Goal: Transaction & Acquisition: Purchase product/service

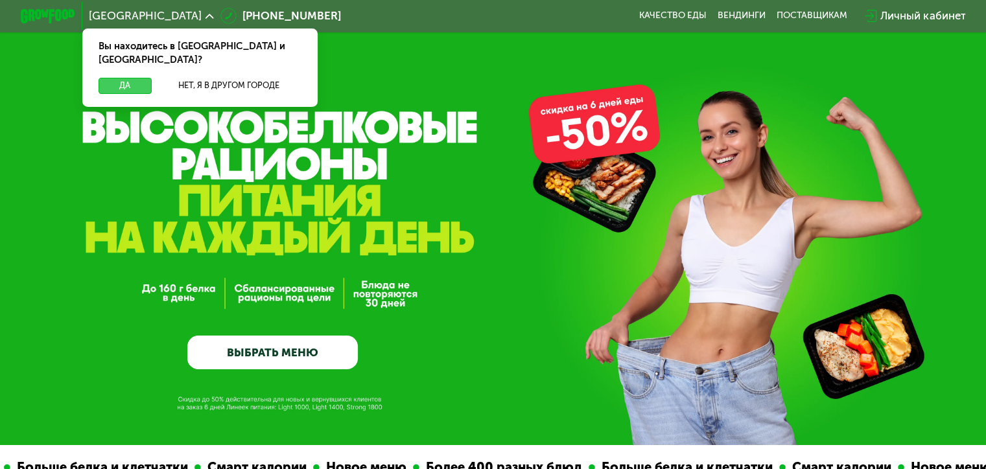
click at [132, 78] on button "Да" at bounding box center [125, 86] width 53 height 16
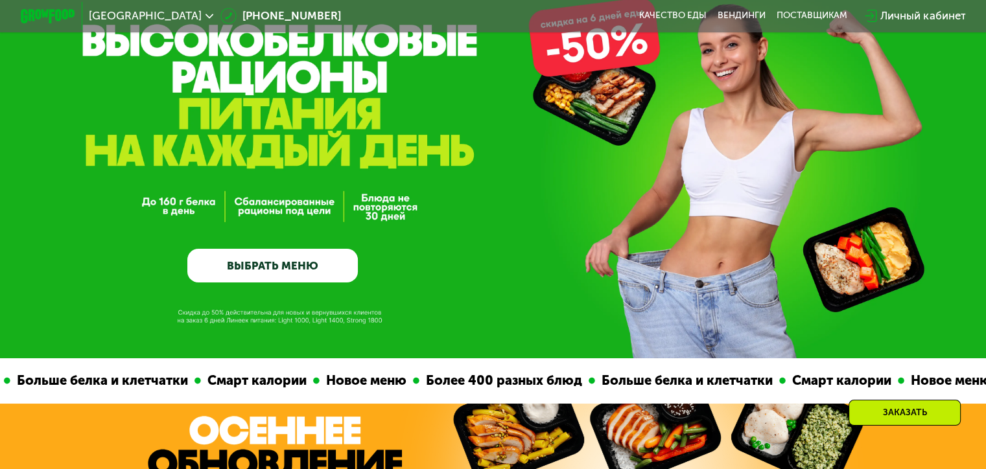
scroll to position [65, 0]
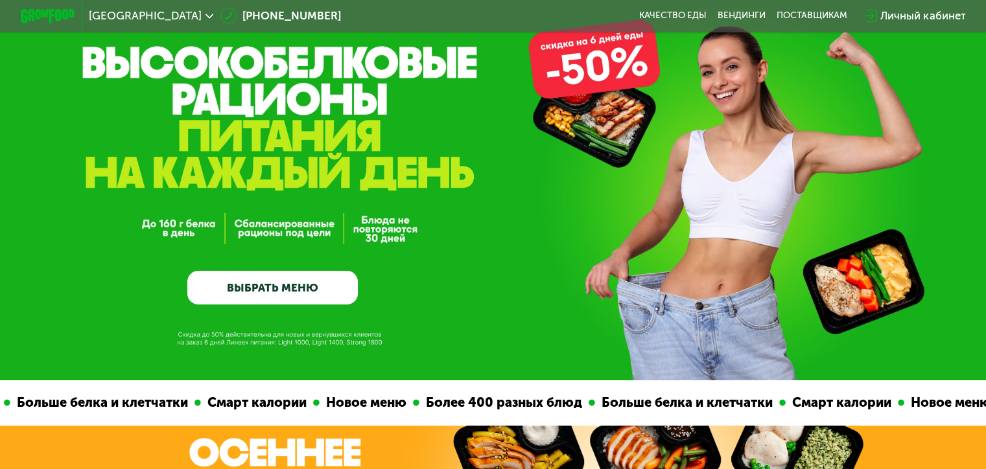
click at [244, 290] on link "ВЫБРАТЬ МЕНЮ" at bounding box center [272, 288] width 170 height 34
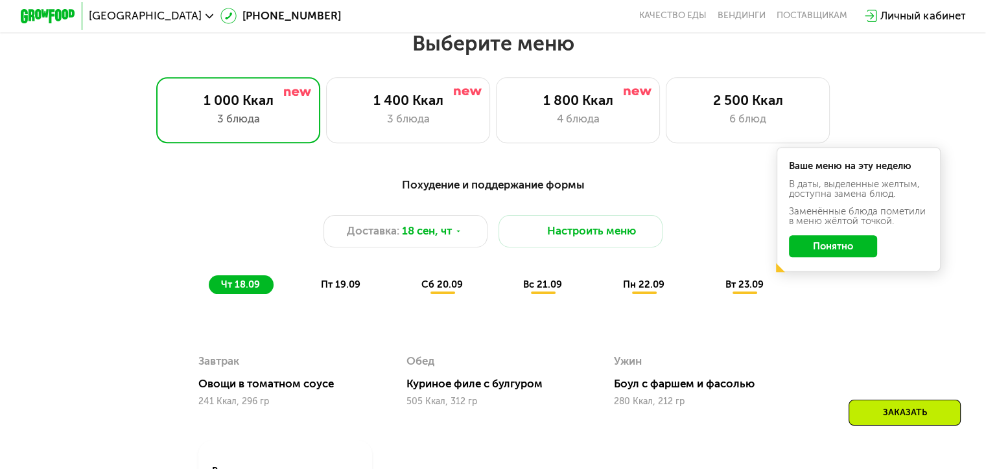
scroll to position [871, 0]
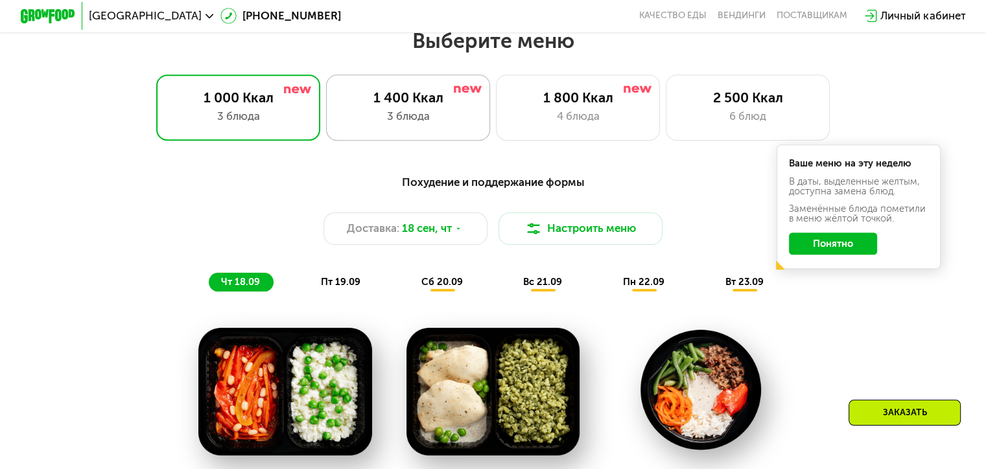
click at [450, 119] on div "3 блюда" at bounding box center [407, 116] width 135 height 16
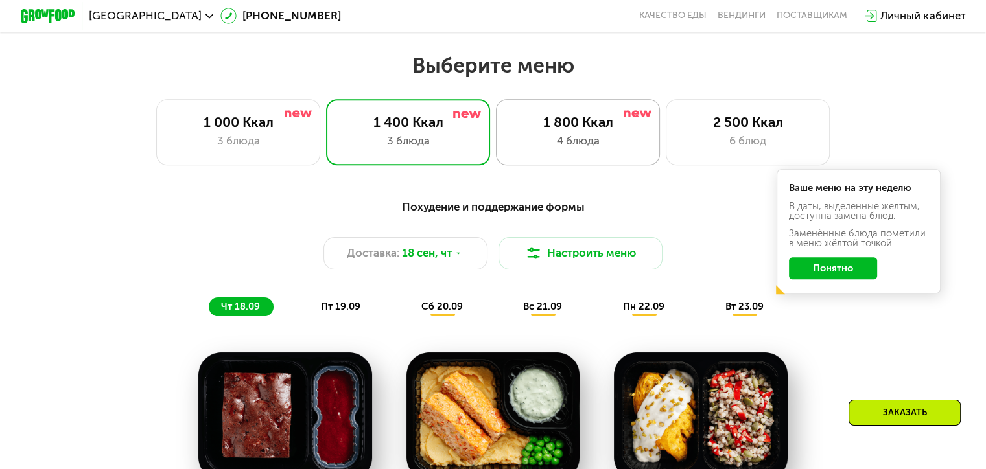
scroll to position [806, 0]
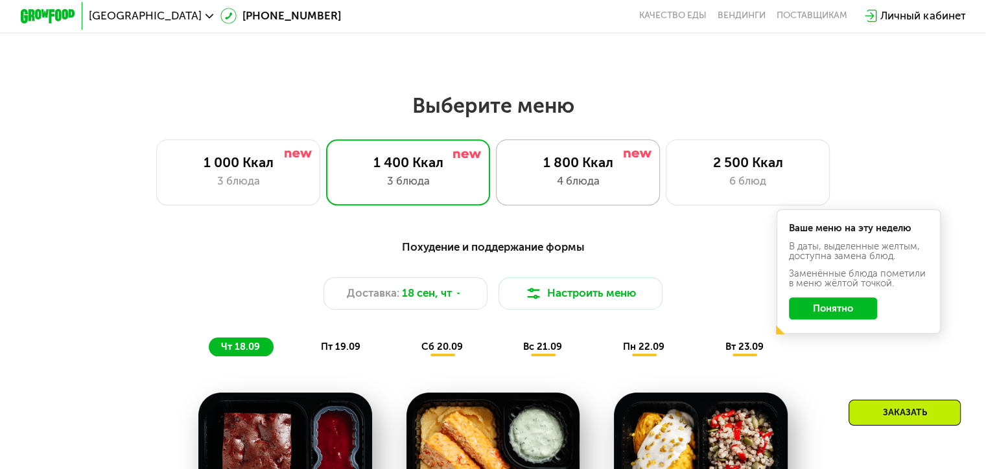
click at [573, 179] on div "4 блюда" at bounding box center [577, 181] width 135 height 16
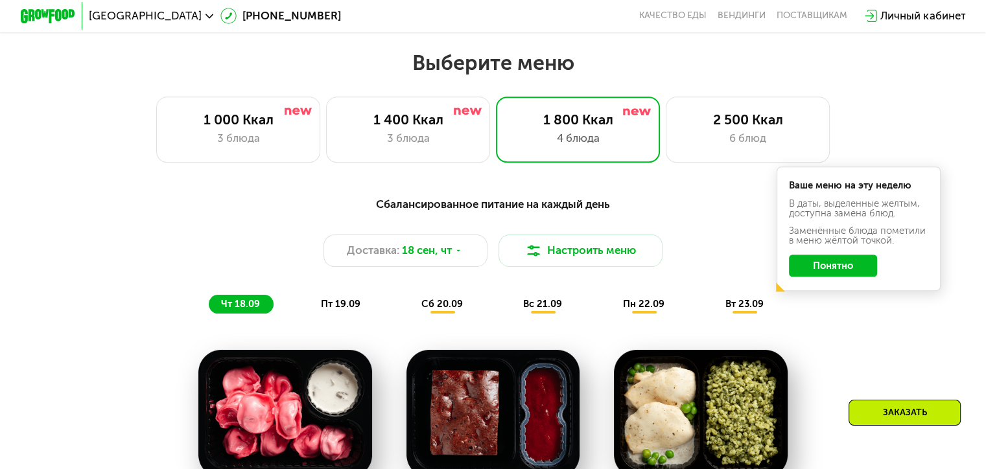
scroll to position [871, 0]
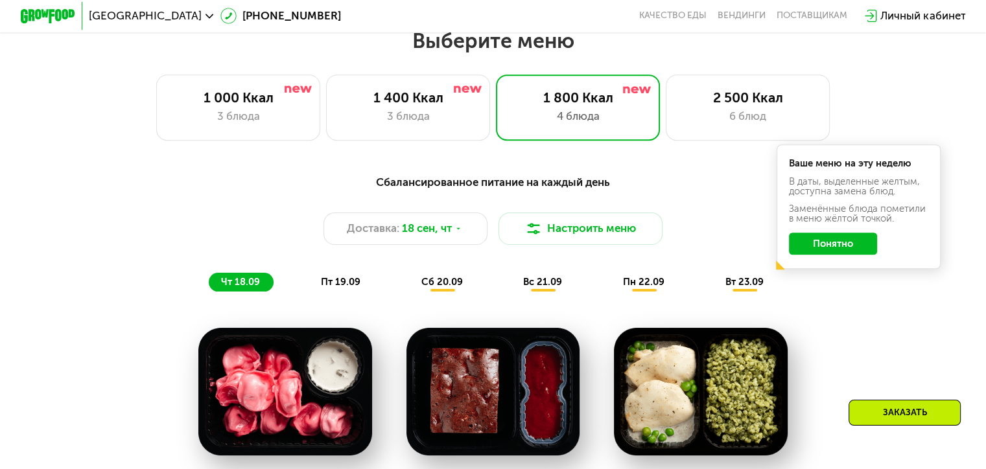
click at [343, 288] on span "пт 19.09" at bounding box center [341, 282] width 40 height 12
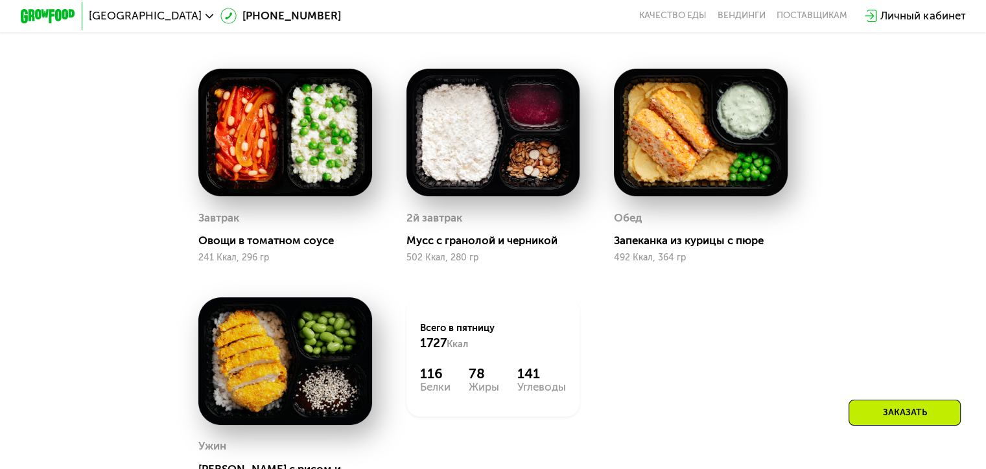
scroll to position [1066, 0]
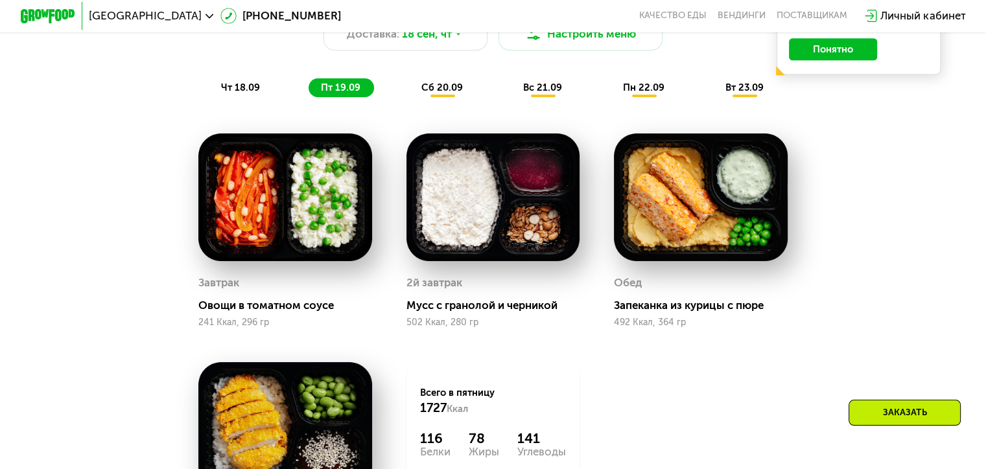
click at [508, 213] on img at bounding box center [493, 198] width 174 height 128
click at [499, 261] on img at bounding box center [493, 198] width 174 height 128
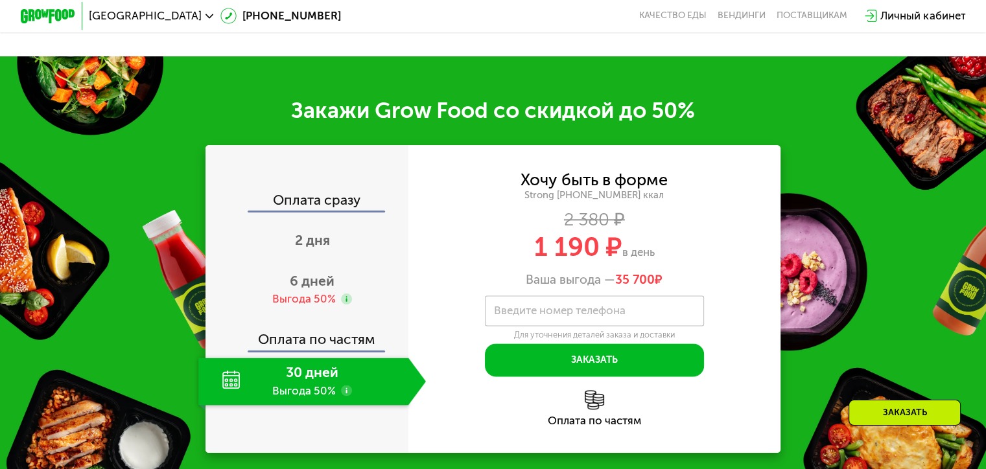
scroll to position [1649, 0]
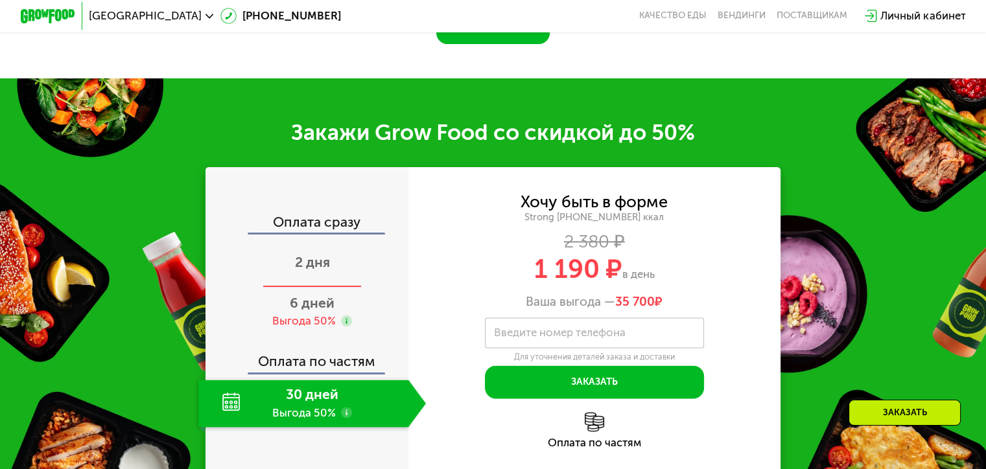
click at [307, 267] on span "2 дня" at bounding box center [312, 262] width 35 height 16
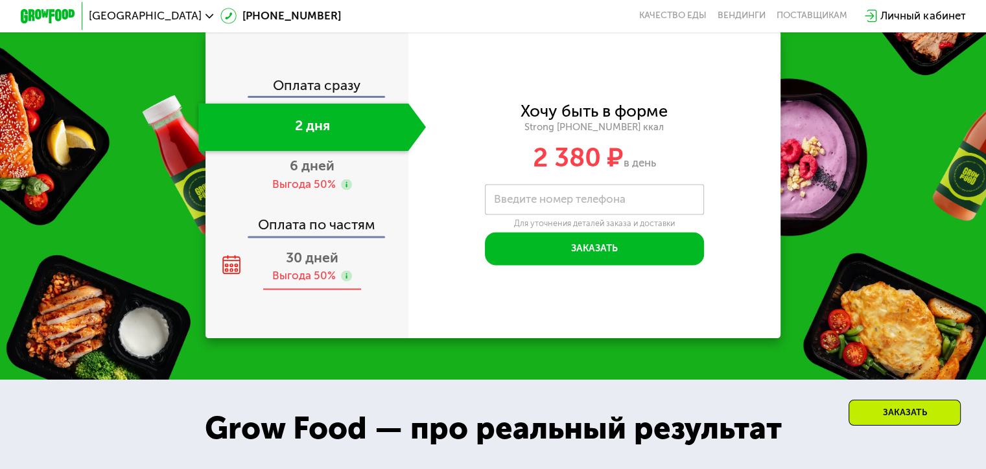
scroll to position [1779, 0]
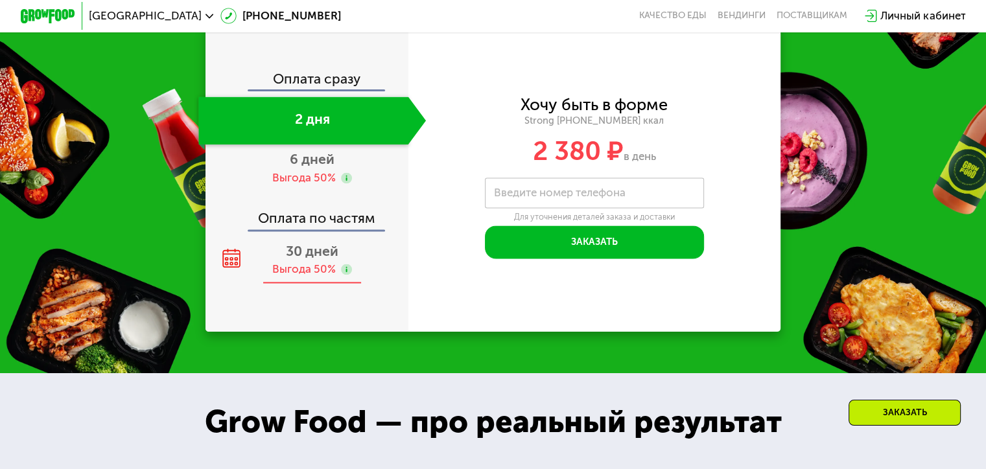
click at [323, 277] on div "Выгода 50%" at bounding box center [304, 269] width 64 height 15
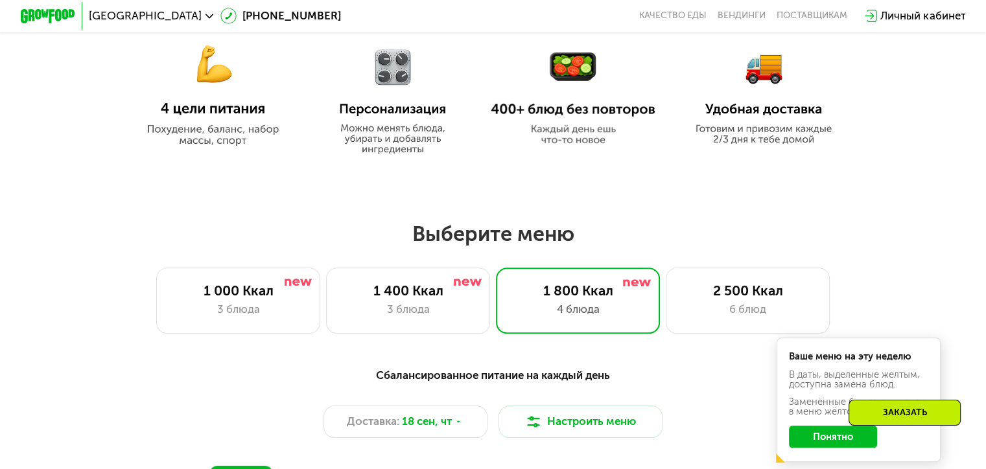
scroll to position [700, 0]
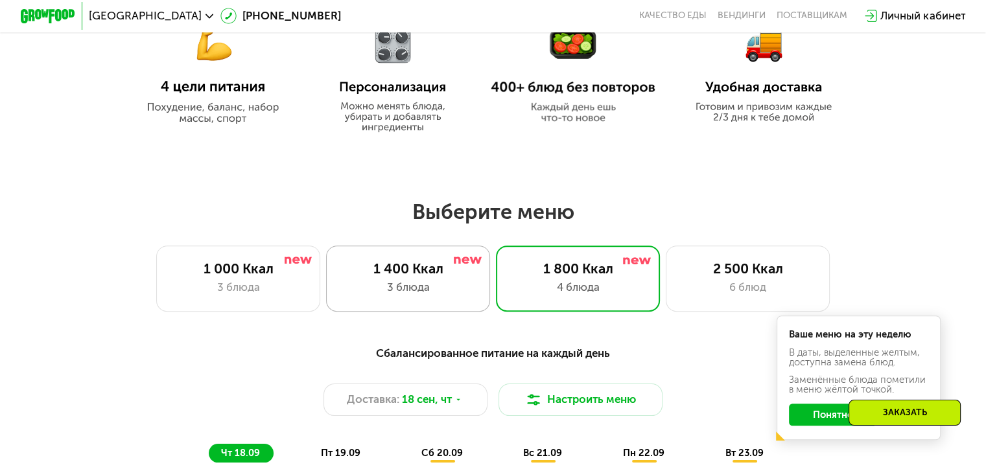
click at [462, 285] on div "3 блюда" at bounding box center [407, 287] width 135 height 16
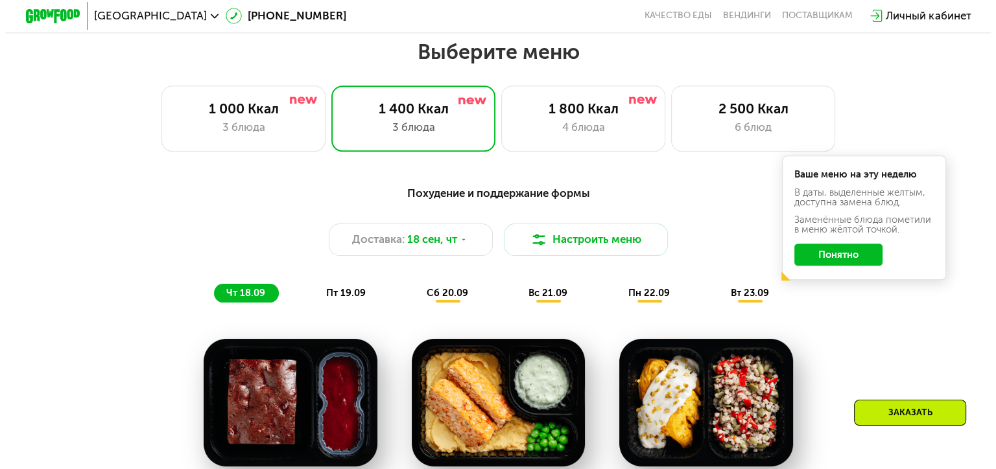
scroll to position [895, 0]
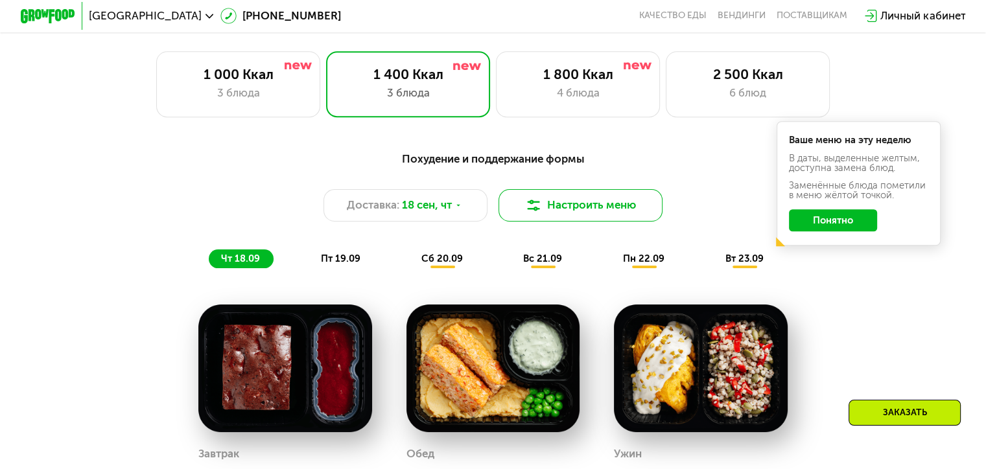
click at [599, 206] on button "Настроить меню" at bounding box center [581, 205] width 165 height 33
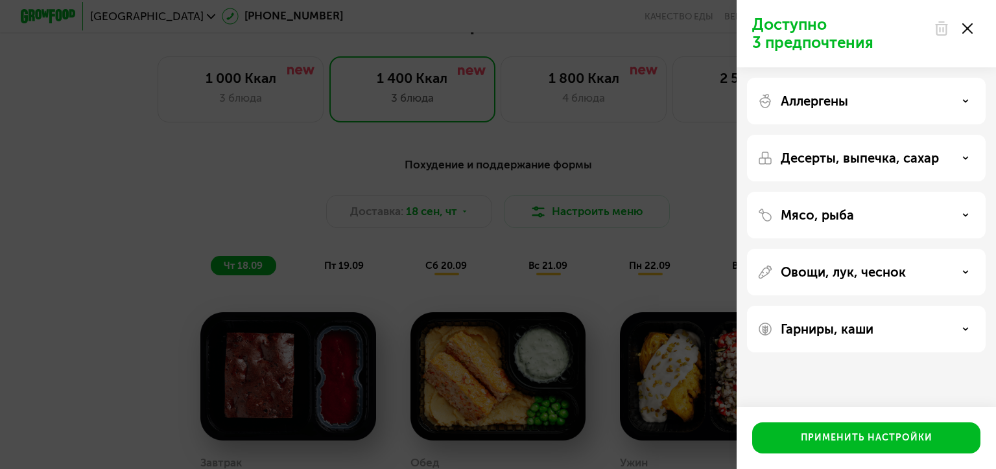
click at [873, 106] on div "Аллергены" at bounding box center [866, 101] width 218 height 16
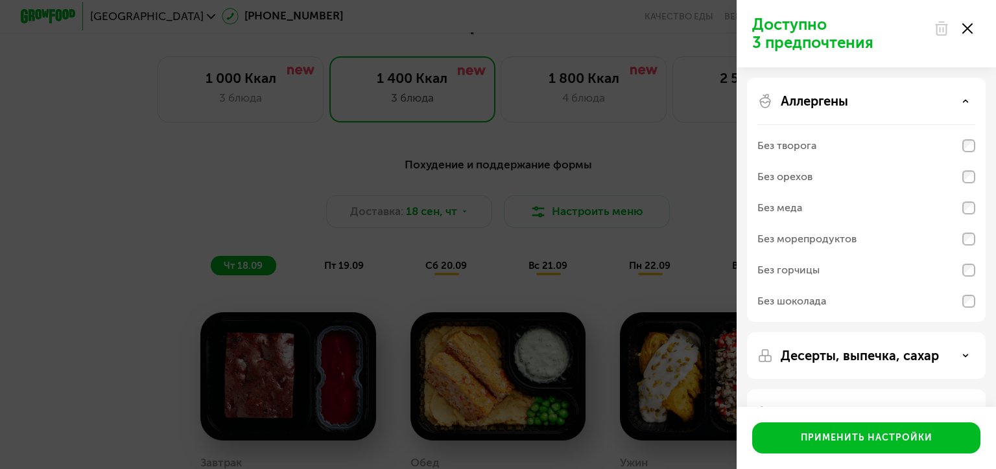
click at [873, 106] on div "Аллергены" at bounding box center [866, 101] width 218 height 16
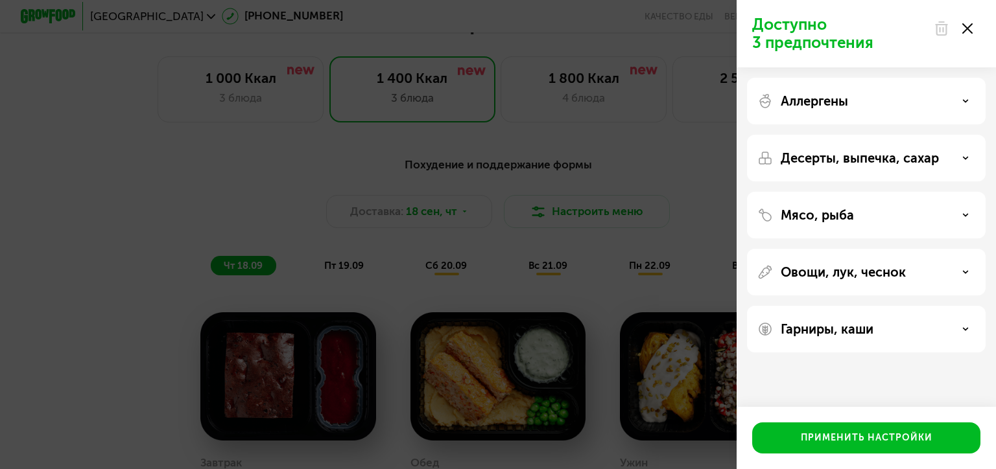
click at [871, 161] on p "Десерты, выпечка, сахар" at bounding box center [860, 158] width 158 height 16
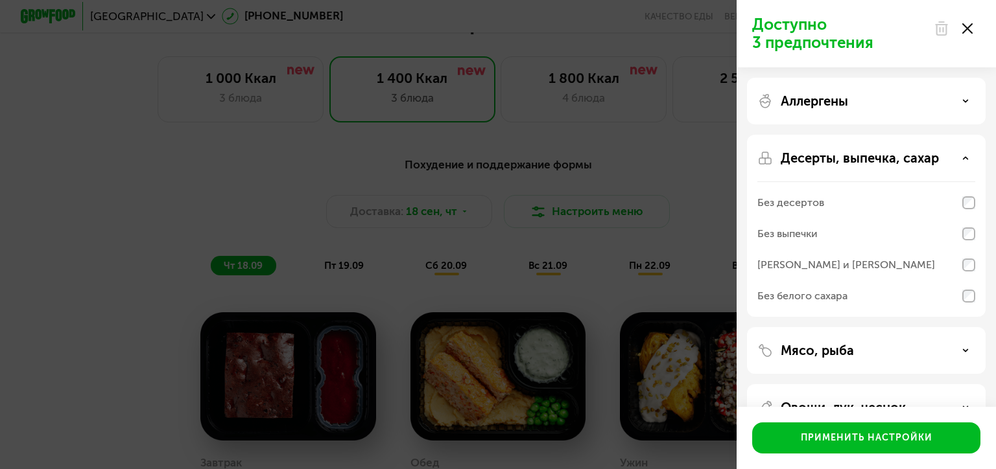
click at [871, 161] on p "Десерты, выпечка, сахар" at bounding box center [860, 158] width 158 height 16
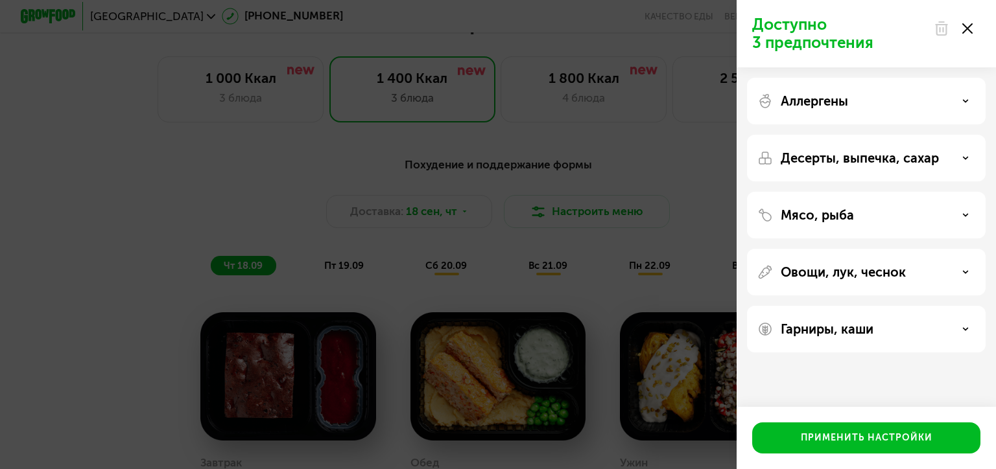
click at [859, 211] on div "Мясо, рыба" at bounding box center [866, 215] width 218 height 16
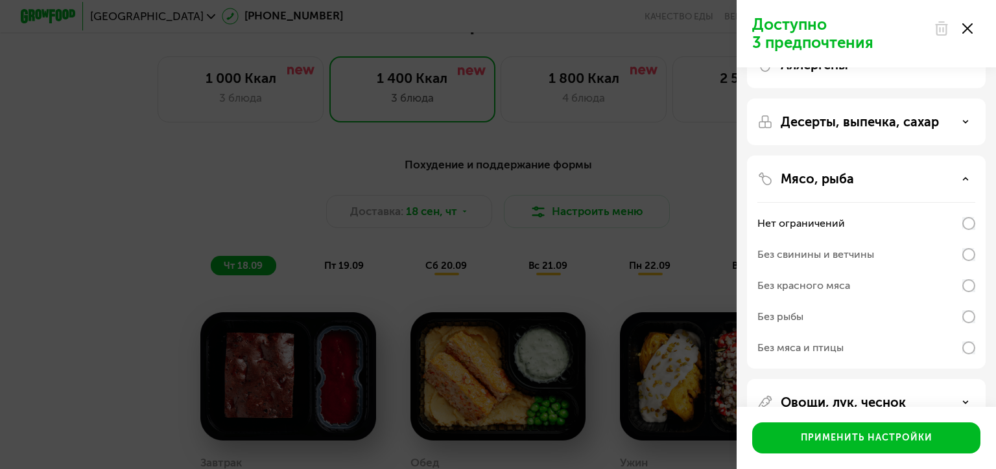
scroll to position [65, 0]
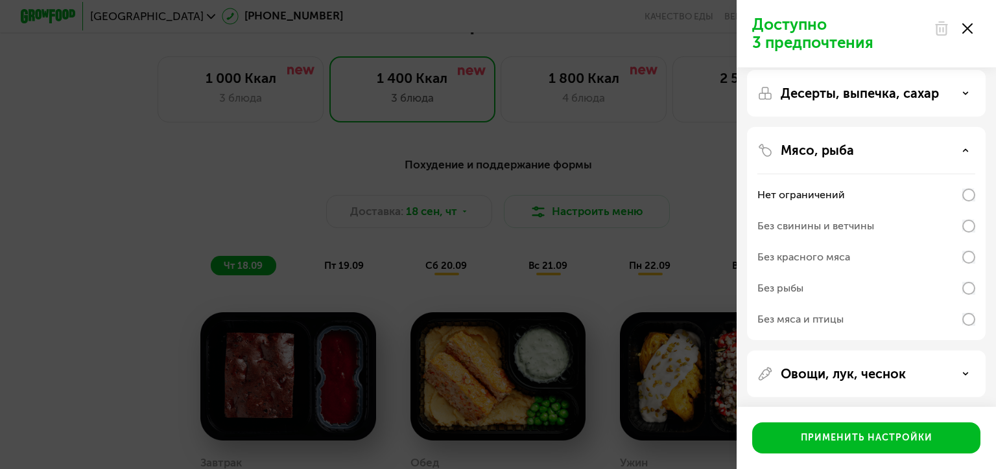
click at [840, 150] on p "Мясо, рыба" at bounding box center [817, 151] width 73 height 16
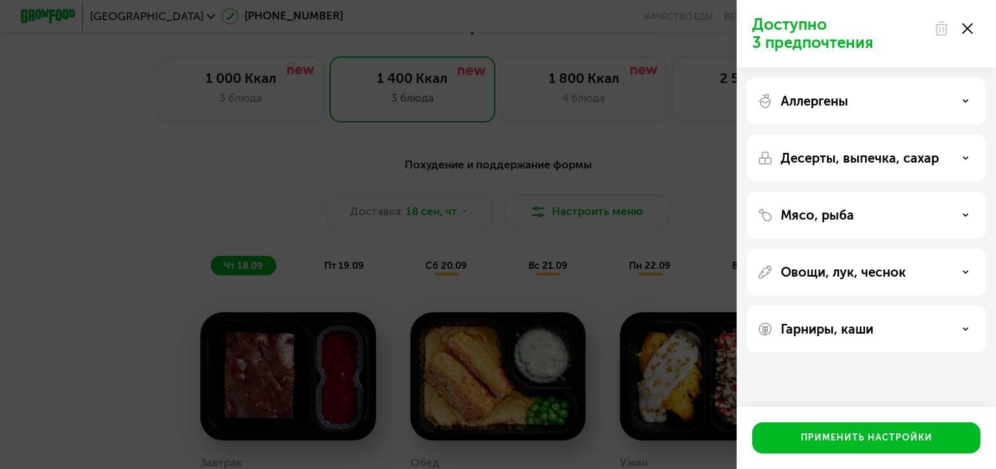
scroll to position [0, 0]
click at [862, 335] on p "Гарниры, каши" at bounding box center [827, 330] width 93 height 16
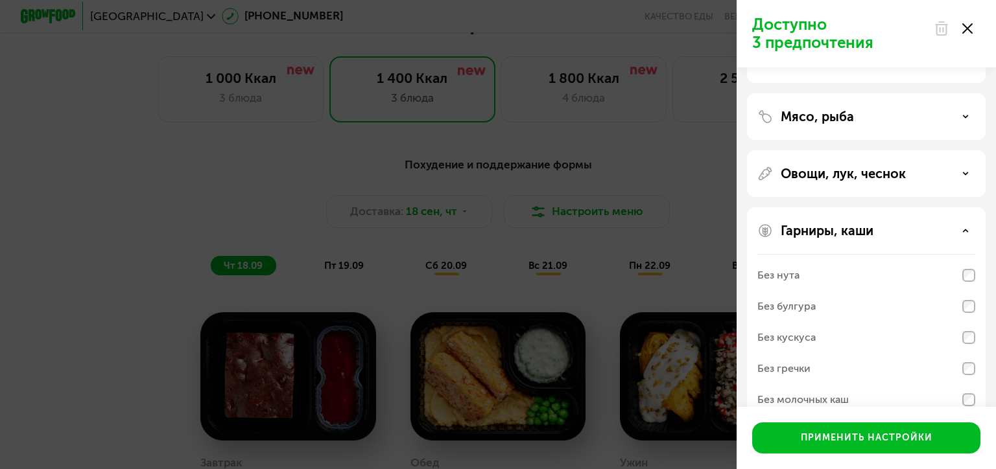
scroll to position [124, 0]
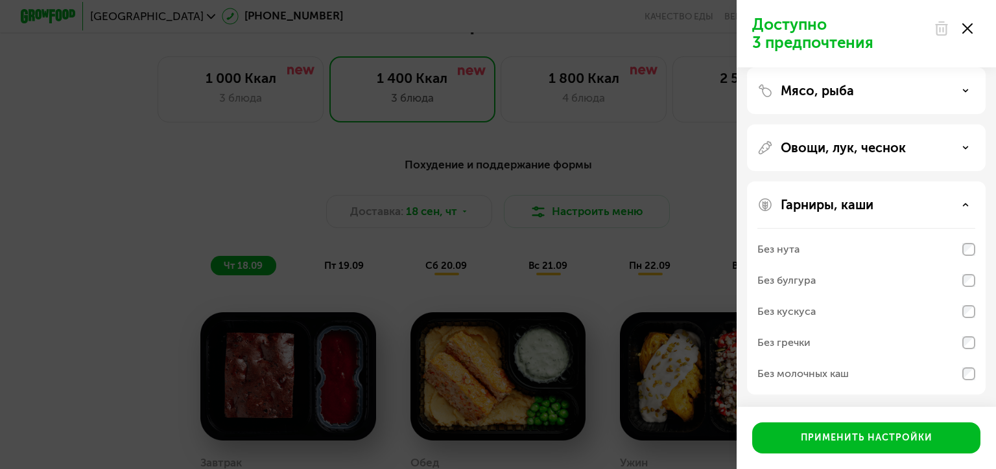
click at [840, 200] on p "Гарниры, каши" at bounding box center [827, 205] width 93 height 16
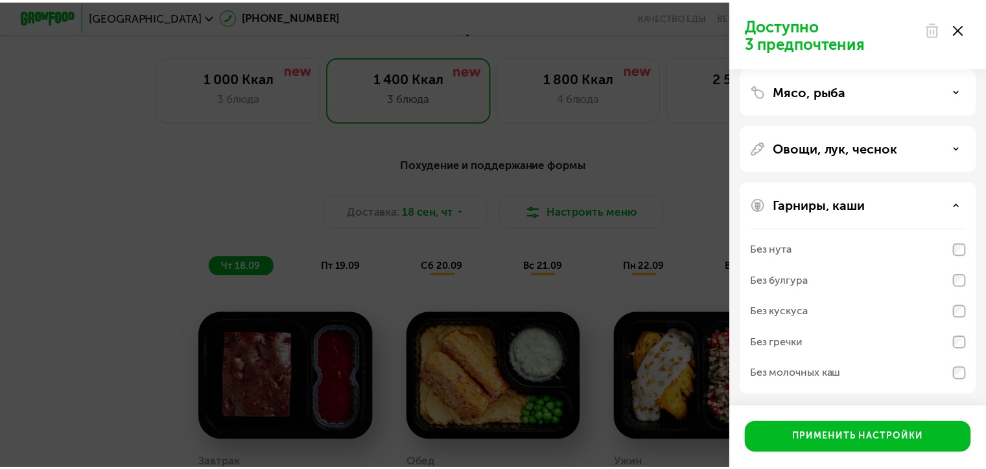
scroll to position [0, 0]
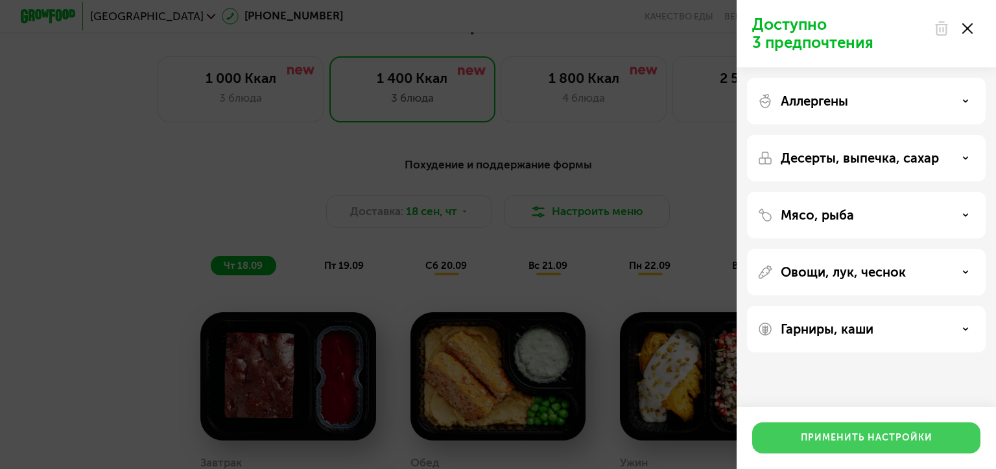
click at [833, 441] on div "Применить настройки" at bounding box center [867, 438] width 132 height 13
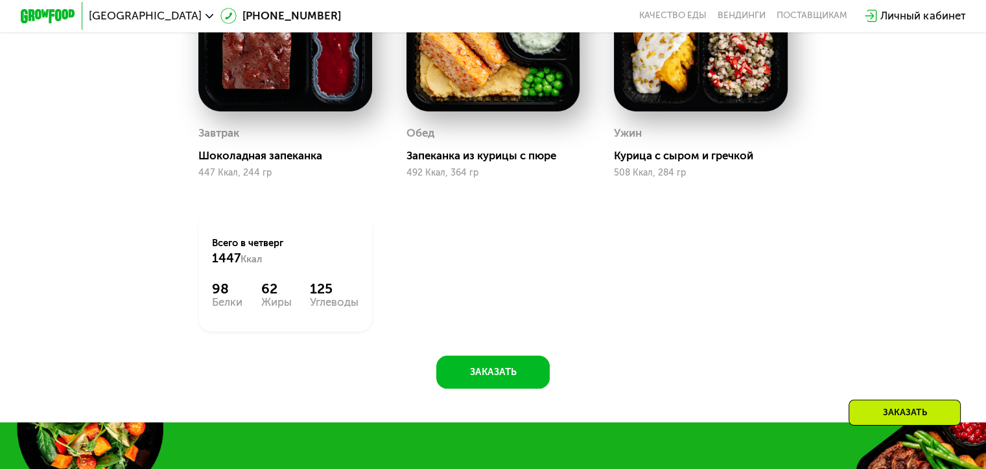
scroll to position [1154, 0]
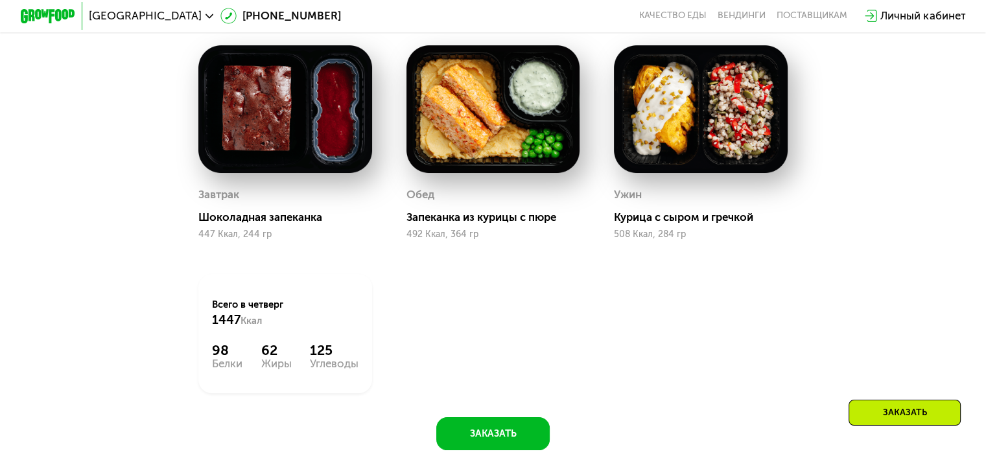
click at [876, 417] on div "Заказать" at bounding box center [905, 413] width 112 height 26
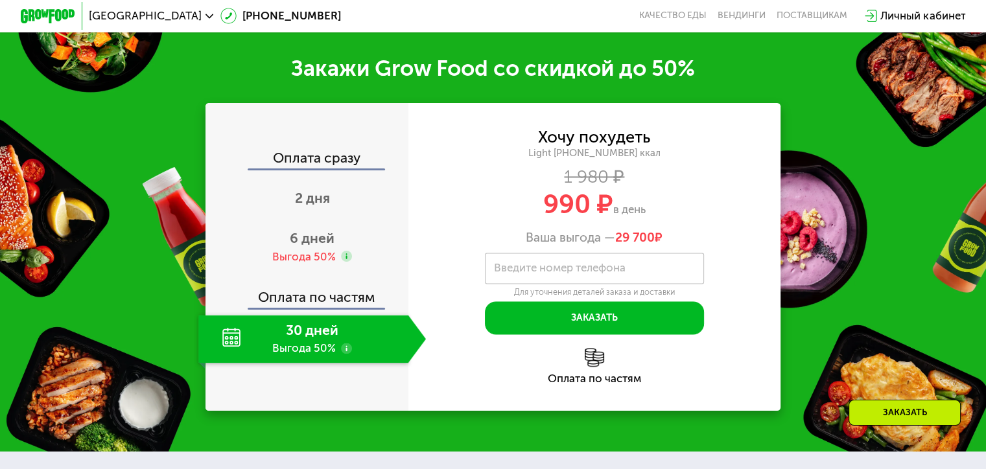
scroll to position [1650, 0]
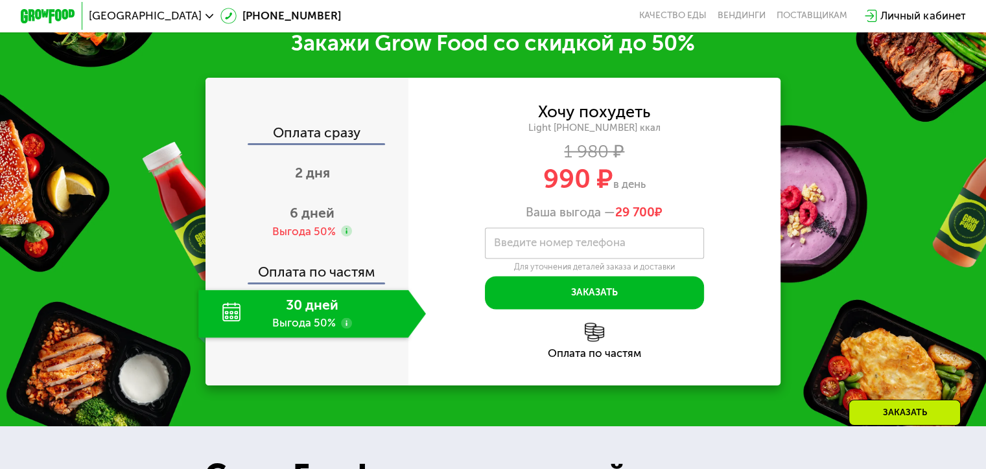
click at [904, 411] on div "Заказать" at bounding box center [905, 413] width 112 height 26
click at [309, 181] on span "2 дня" at bounding box center [312, 173] width 35 height 16
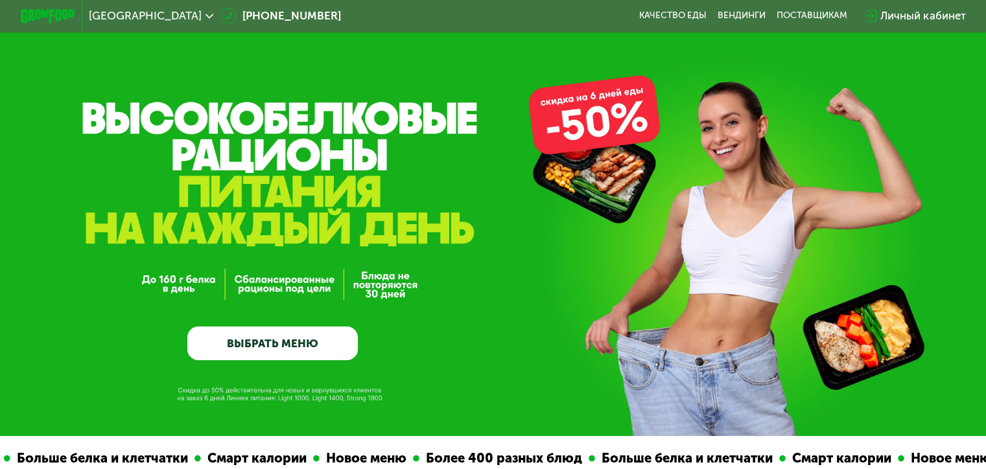
scroll to position [0, 0]
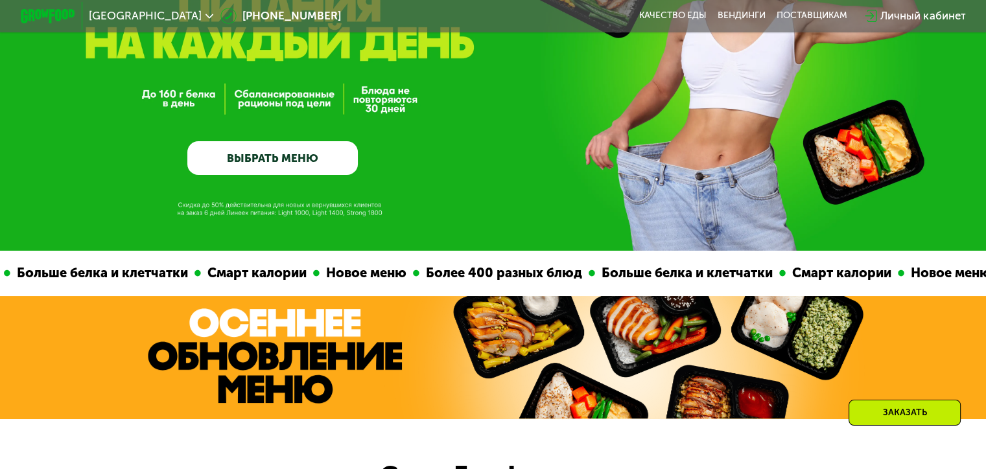
click at [311, 159] on link "ВЫБРАТЬ МЕНЮ" at bounding box center [272, 158] width 170 height 34
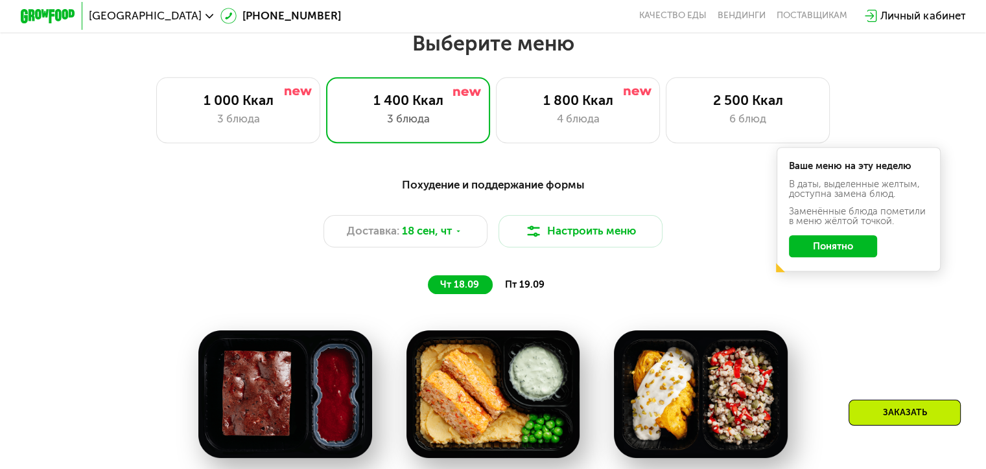
scroll to position [871, 0]
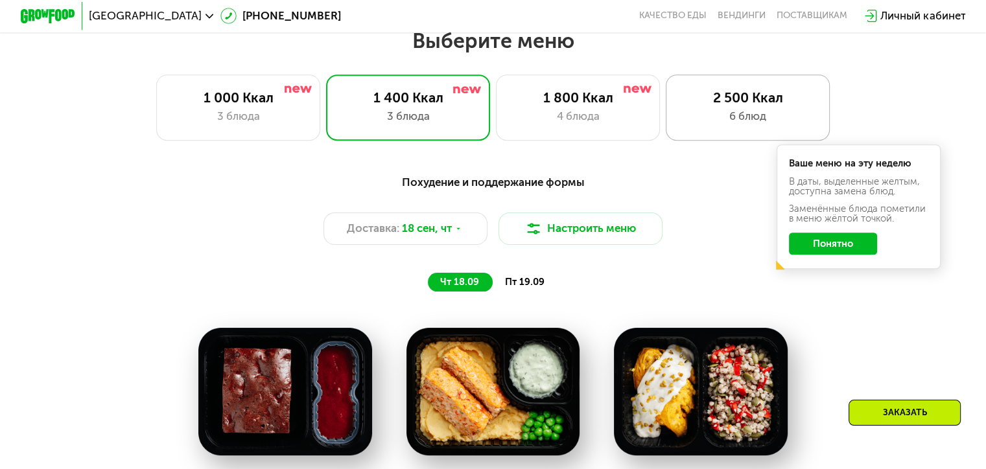
click at [740, 110] on div "2 500 Ккал 6 блюд" at bounding box center [748, 107] width 165 height 65
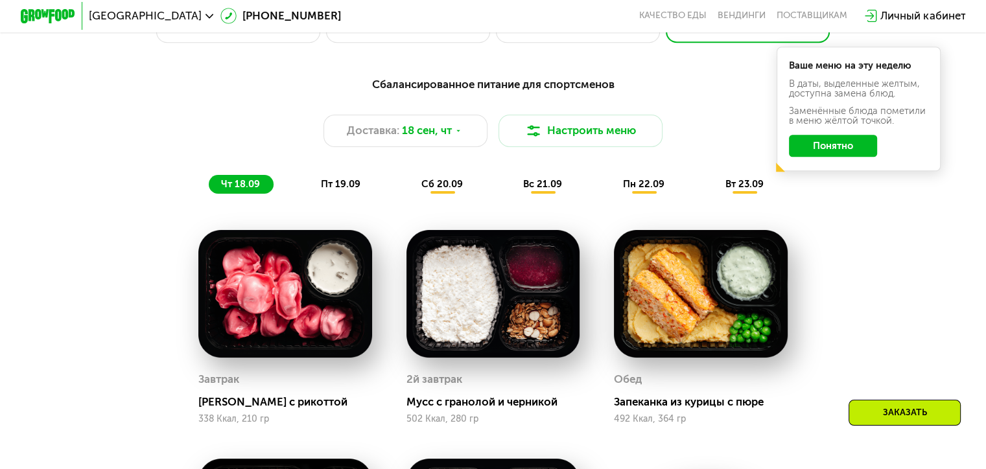
scroll to position [936, 0]
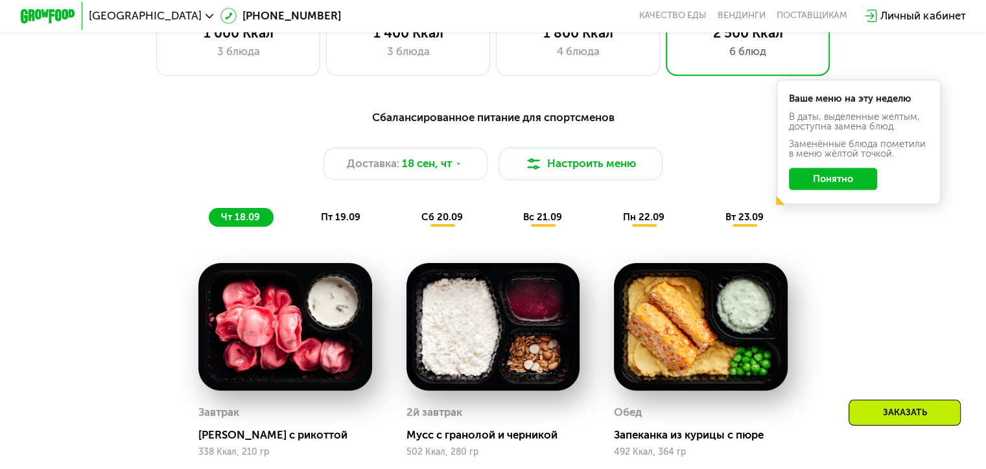
click at [347, 223] on span "пт 19.09" at bounding box center [341, 217] width 40 height 12
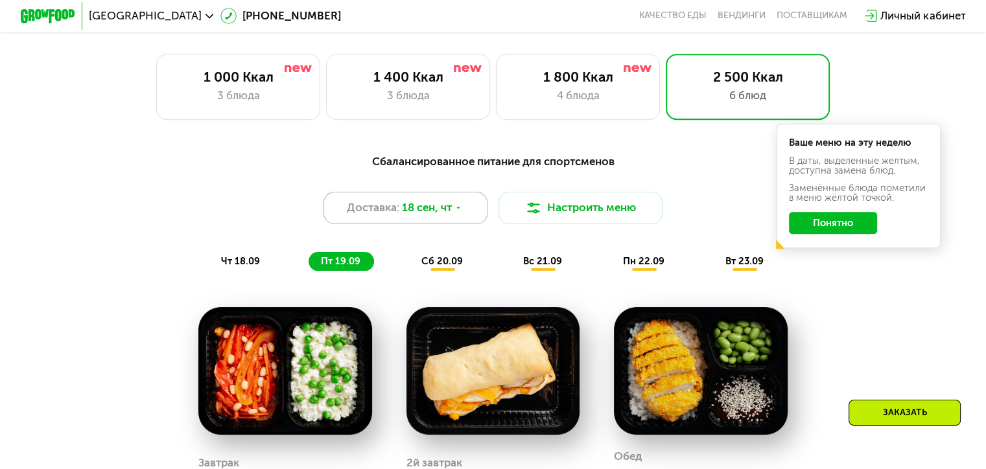
scroll to position [871, 0]
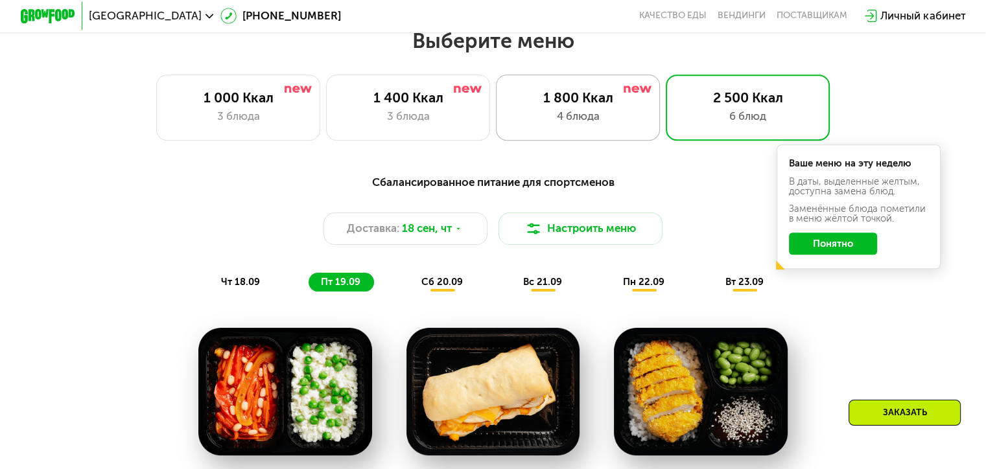
click at [644, 121] on div "4 блюда" at bounding box center [577, 116] width 135 height 16
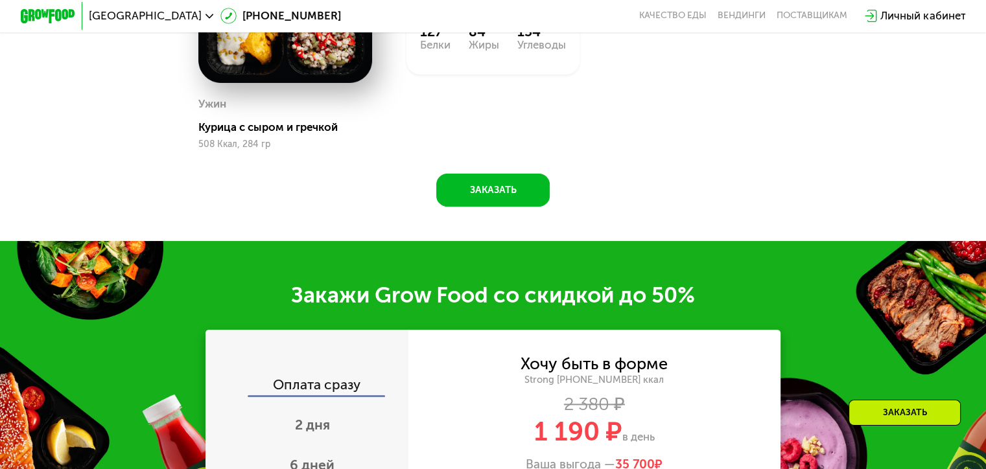
scroll to position [1584, 0]
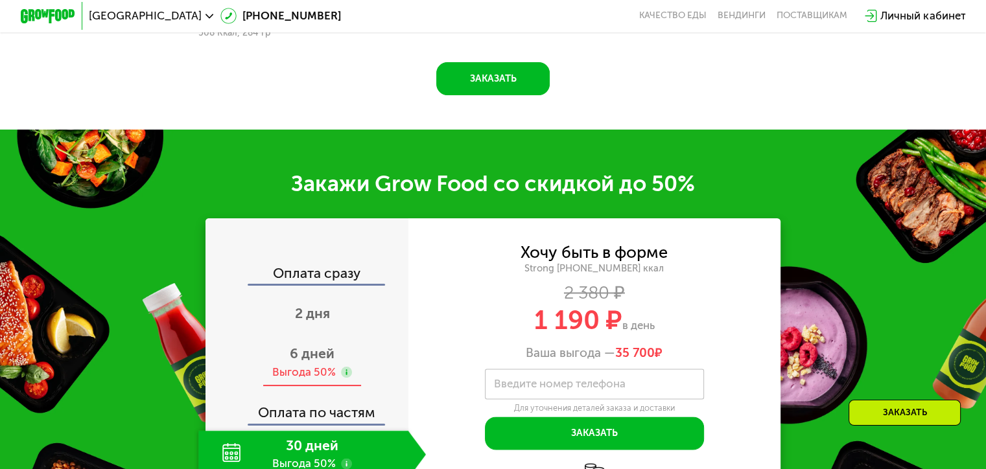
click at [345, 378] on use at bounding box center [346, 372] width 11 height 11
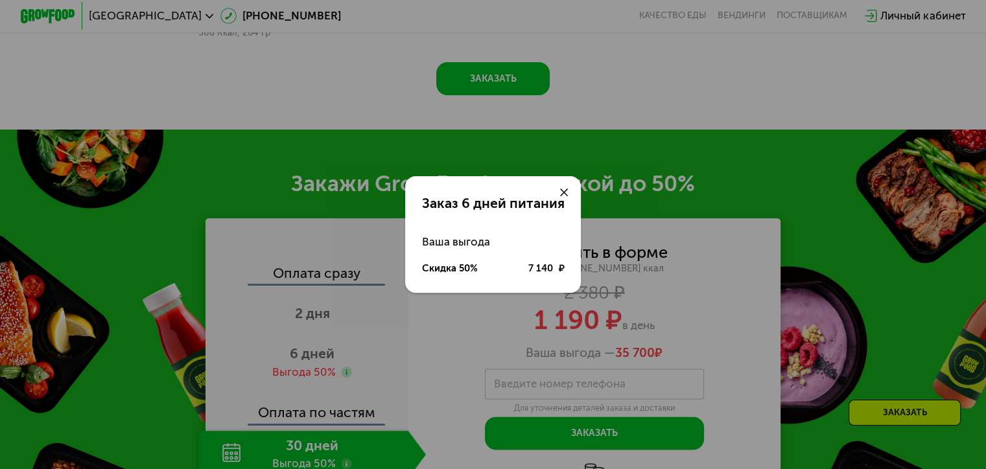
click at [346, 388] on div "Заказ 6 дней питания Ваша выгода Скидка 50% 7 140 ₽" at bounding box center [493, 234] width 986 height 469
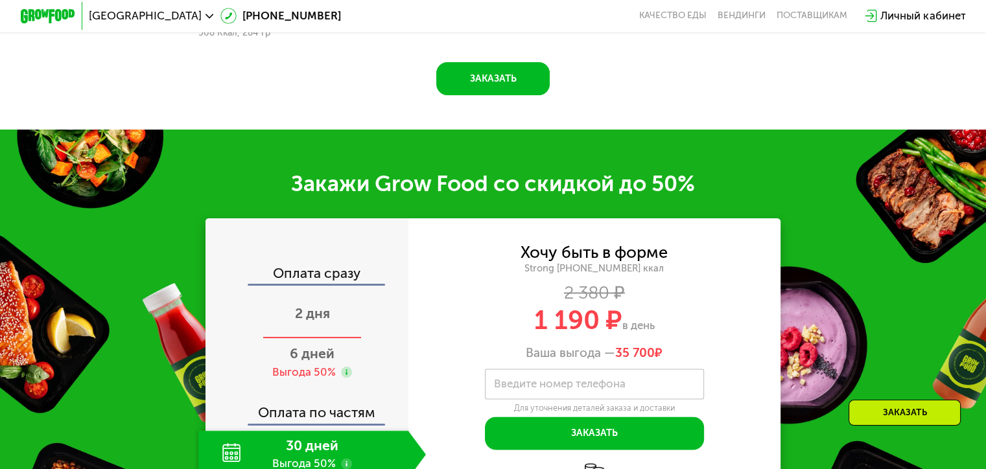
click at [312, 322] on span "2 дня" at bounding box center [312, 313] width 35 height 16
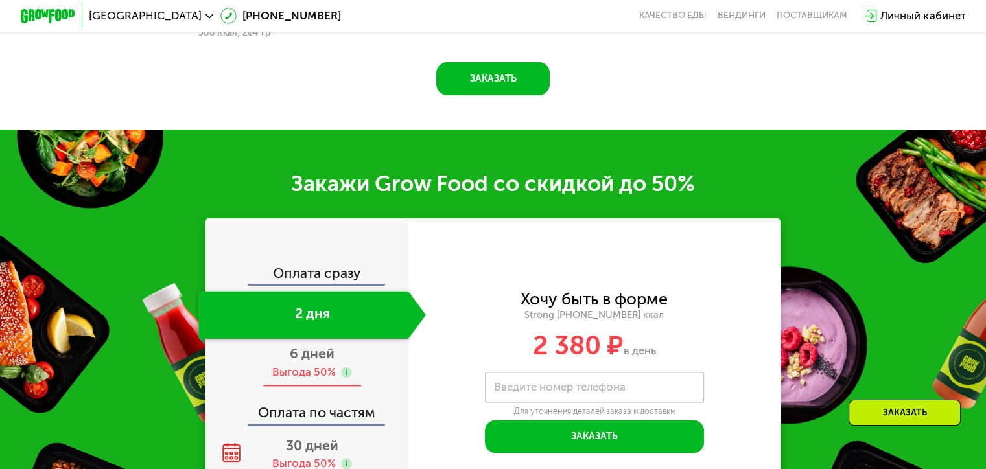
click at [315, 380] on div "Выгода 50%" at bounding box center [304, 372] width 64 height 15
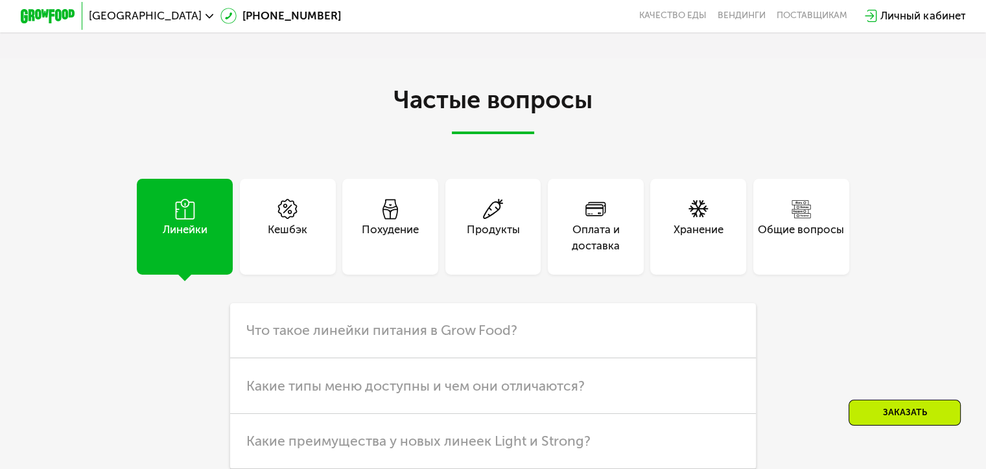
scroll to position [3594, 0]
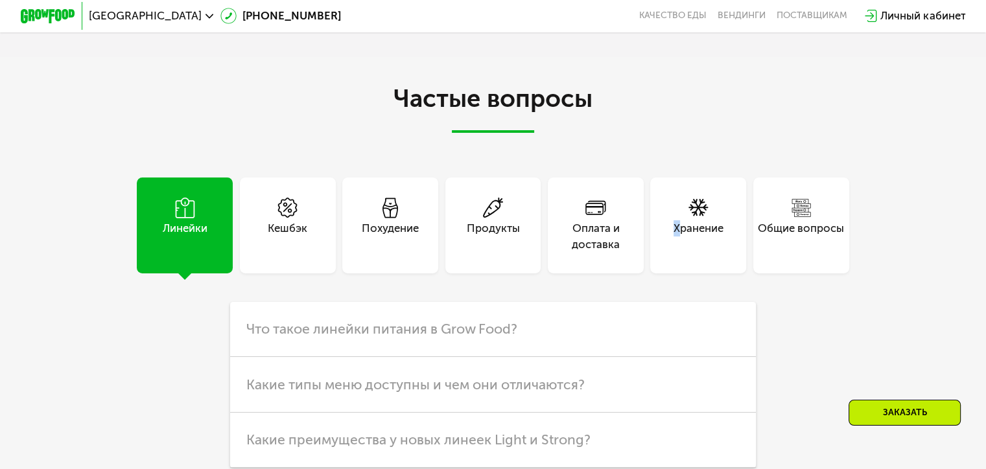
click at [679, 253] on div "Хранение" at bounding box center [699, 236] width 50 height 33
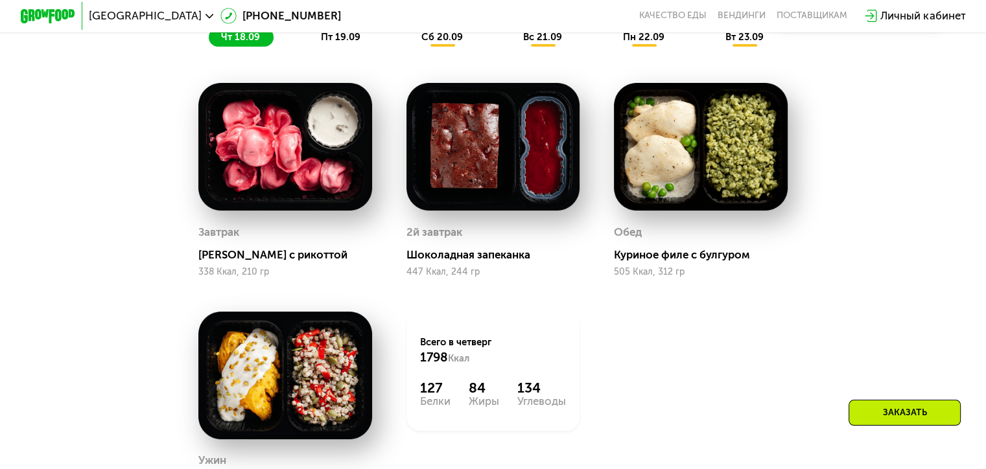
scroll to position [972, 0]
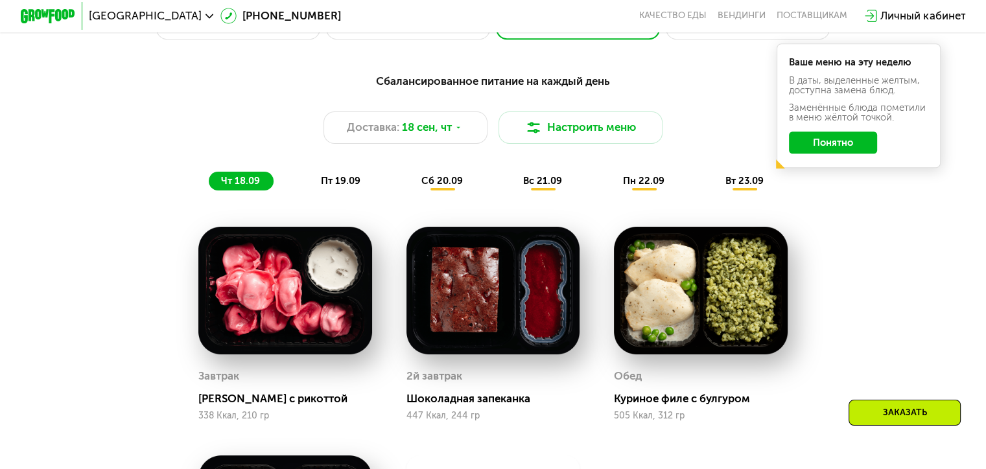
click at [445, 187] on span "сб 20.09" at bounding box center [441, 181] width 41 height 12
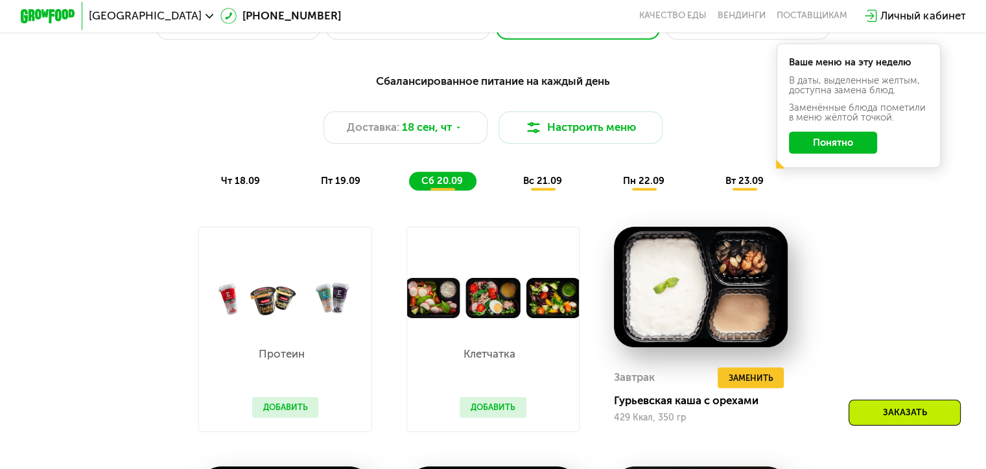
click at [546, 187] on span "вс 21.09" at bounding box center [542, 181] width 39 height 12
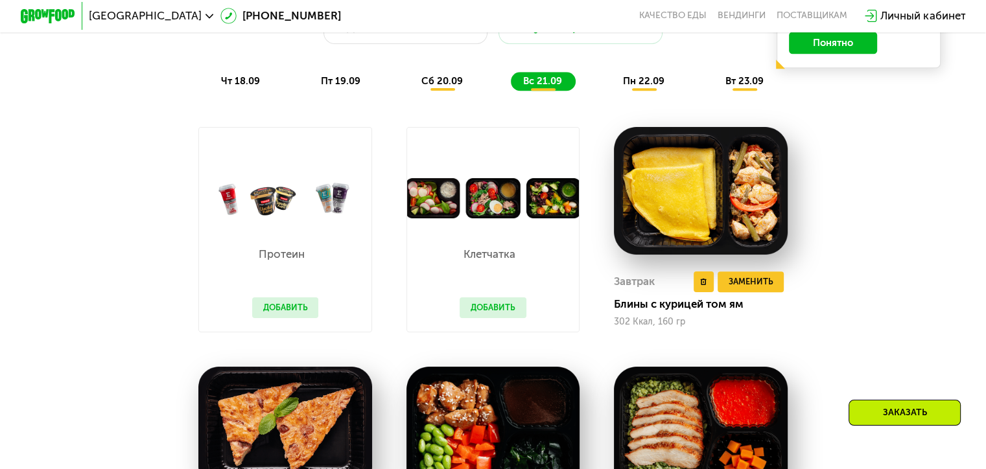
scroll to position [1102, 0]
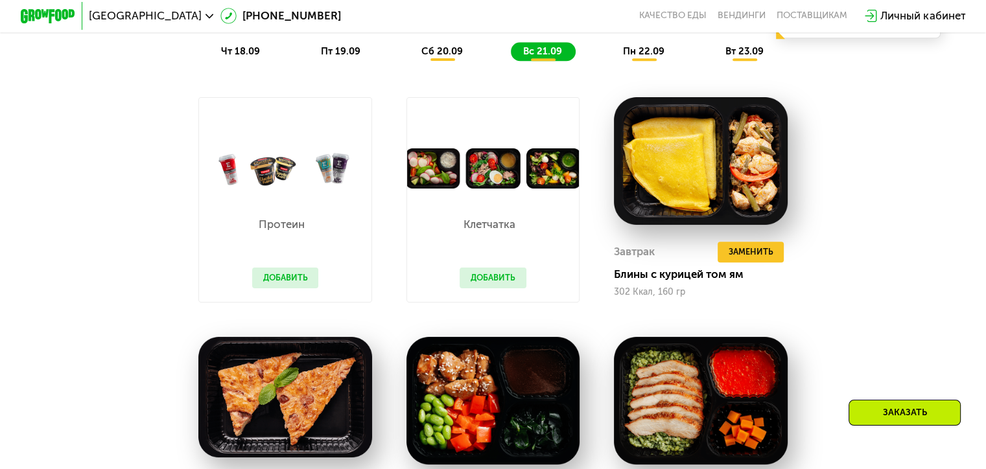
click at [508, 288] on button "Добавить" at bounding box center [493, 278] width 67 height 21
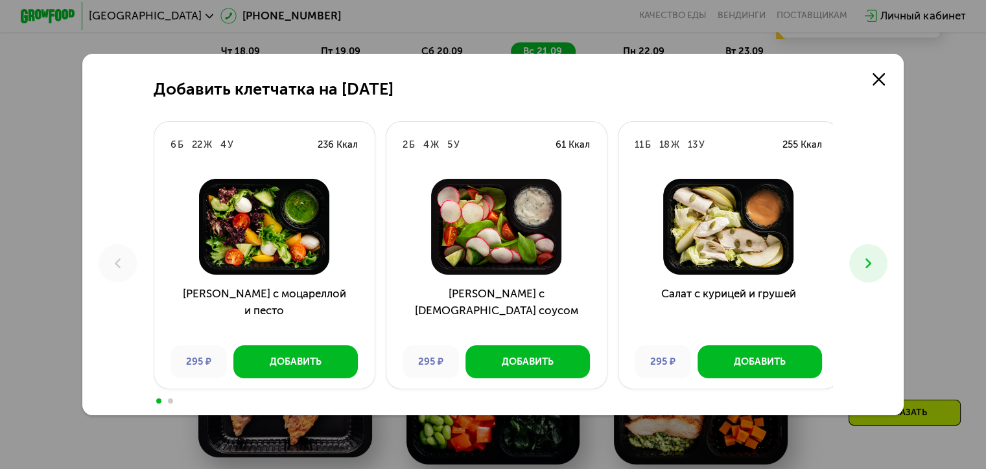
click at [873, 265] on icon at bounding box center [868, 263] width 16 height 16
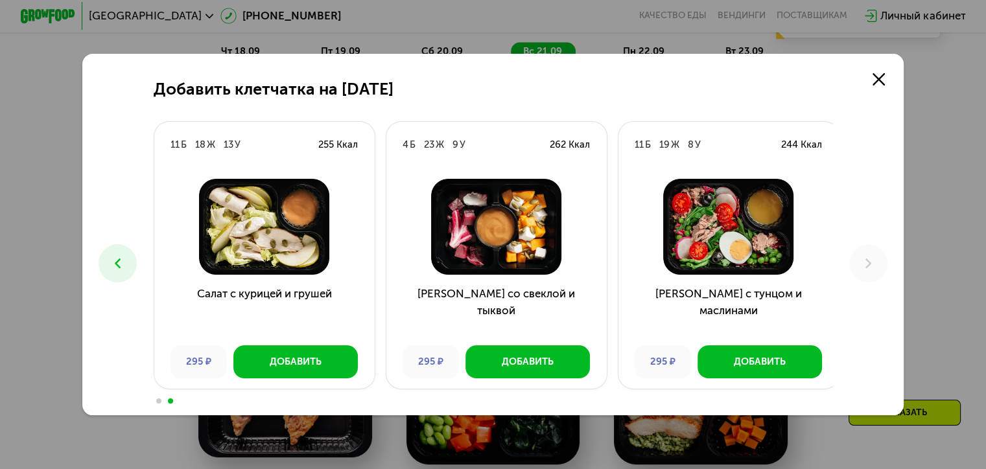
click at [113, 275] on button at bounding box center [118, 263] width 38 height 38
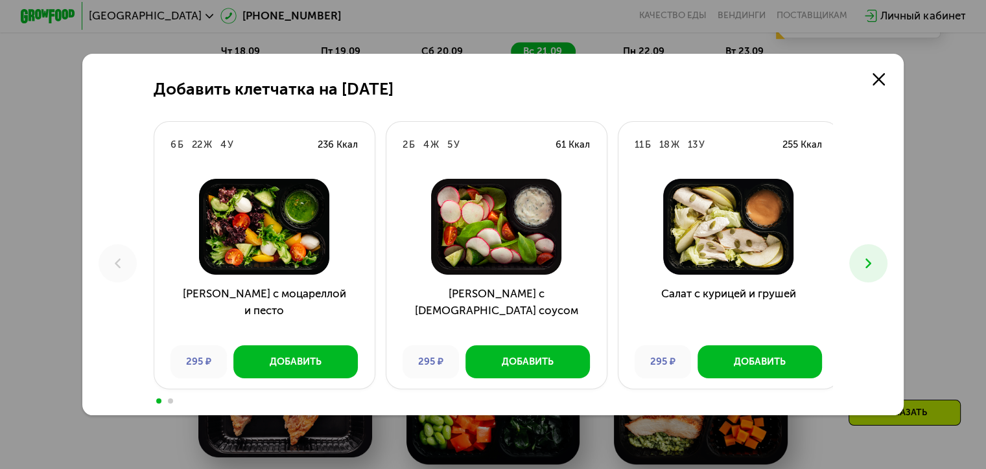
click at [290, 251] on img at bounding box center [264, 227] width 198 height 96
click at [775, 351] on button "Добавить" at bounding box center [760, 362] width 124 height 33
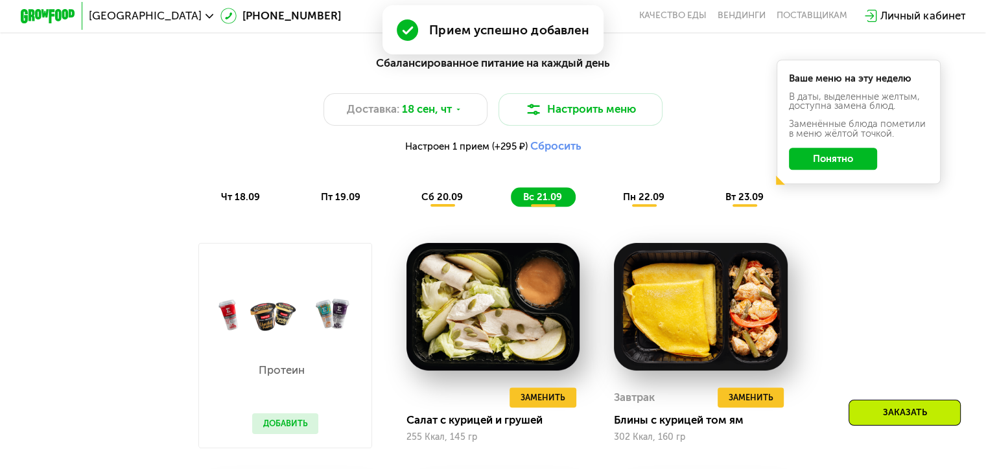
scroll to position [972, 0]
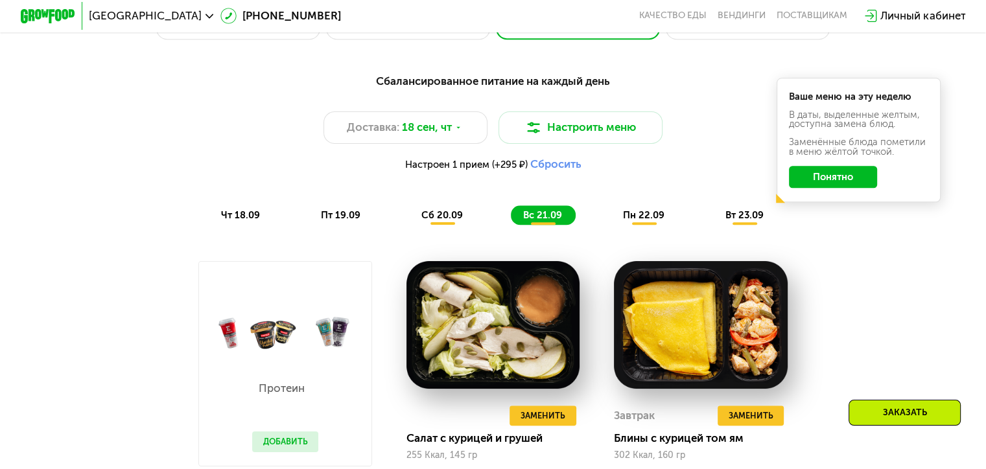
click at [237, 221] on span "чт 18.09" at bounding box center [240, 215] width 39 height 12
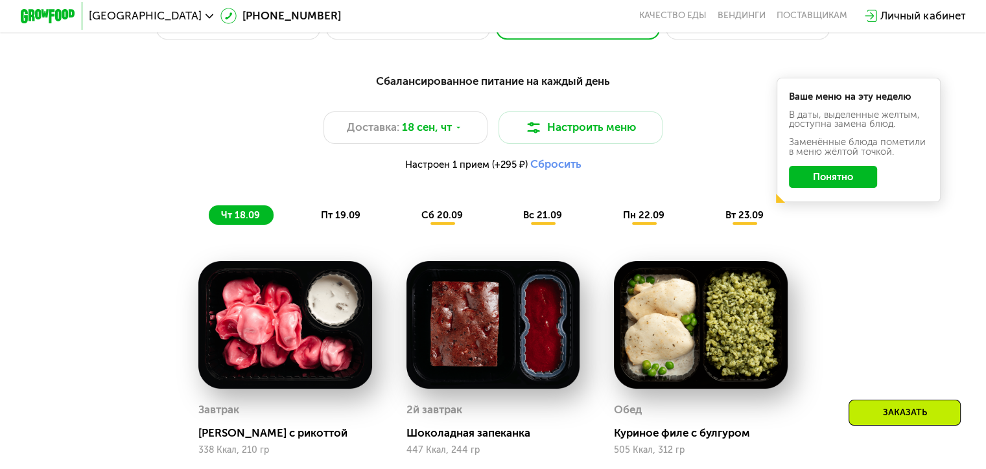
click at [446, 220] on span "сб 20.09" at bounding box center [441, 215] width 41 height 12
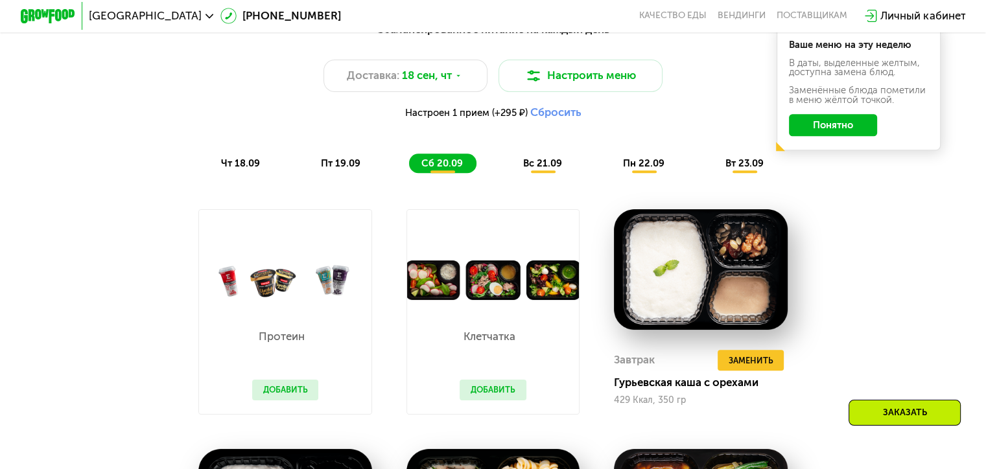
scroll to position [1102, 0]
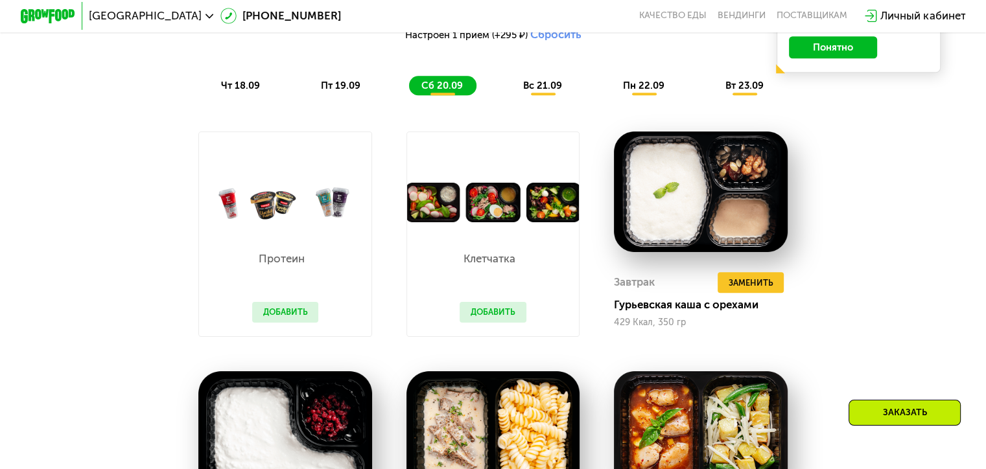
click at [499, 321] on button "Добавить" at bounding box center [493, 312] width 67 height 21
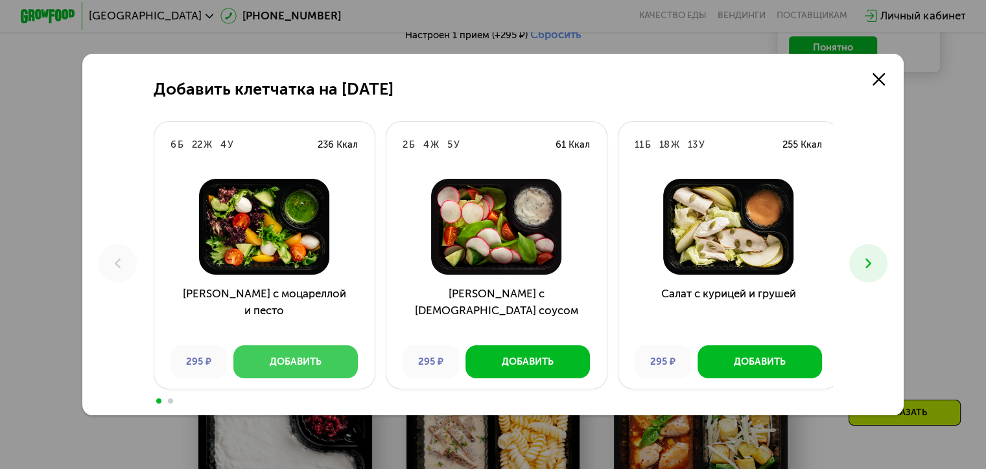
click at [336, 358] on button "Добавить" at bounding box center [295, 362] width 124 height 33
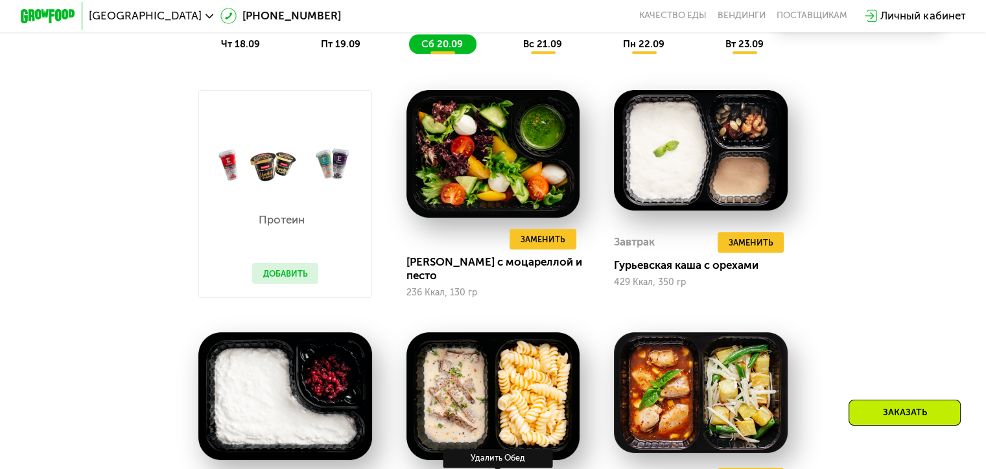
scroll to position [972, 0]
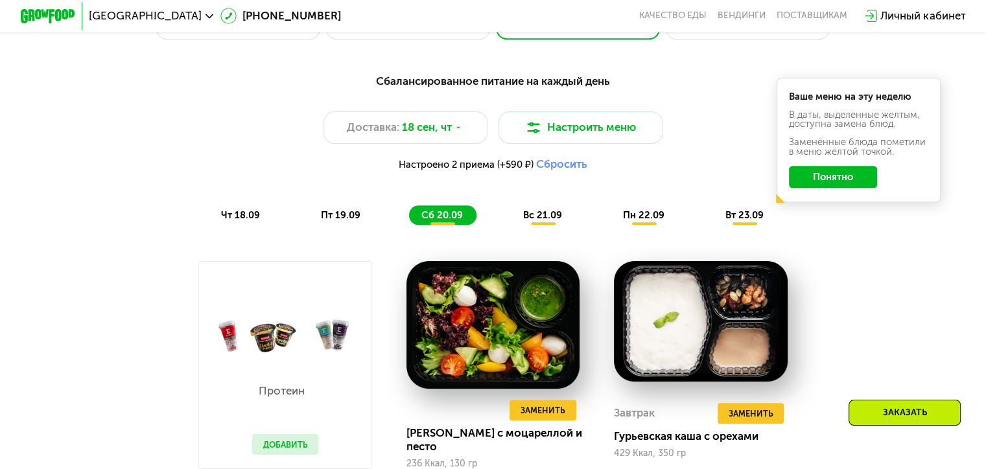
click at [542, 221] on span "вс 21.09" at bounding box center [542, 215] width 39 height 12
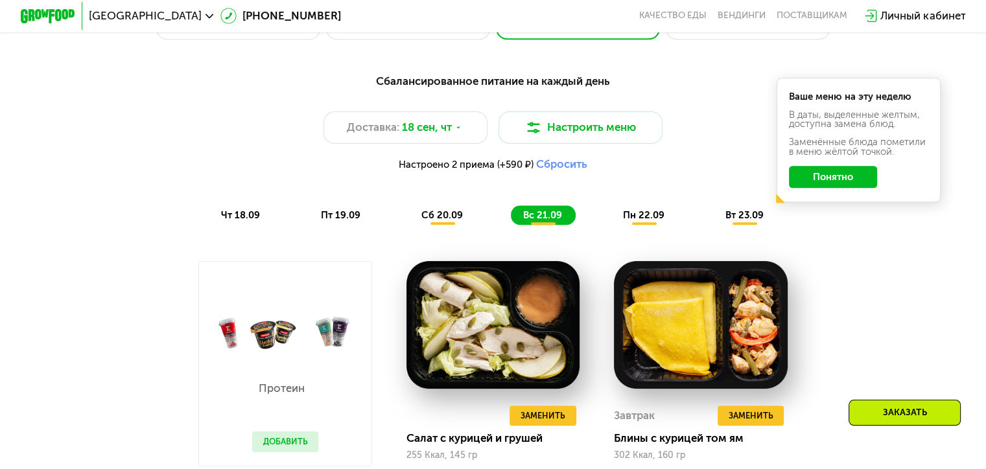
click at [285, 452] on button "Добавить" at bounding box center [285, 442] width 67 height 21
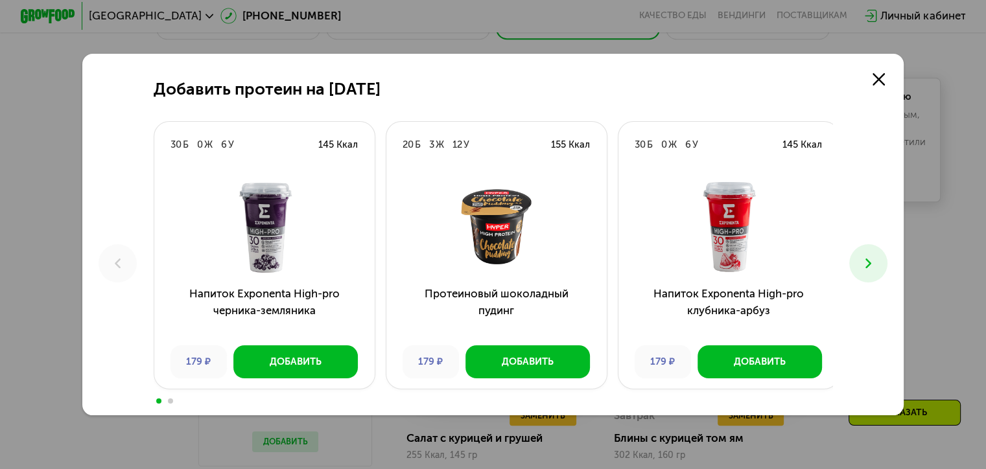
click at [876, 268] on icon at bounding box center [868, 263] width 16 height 16
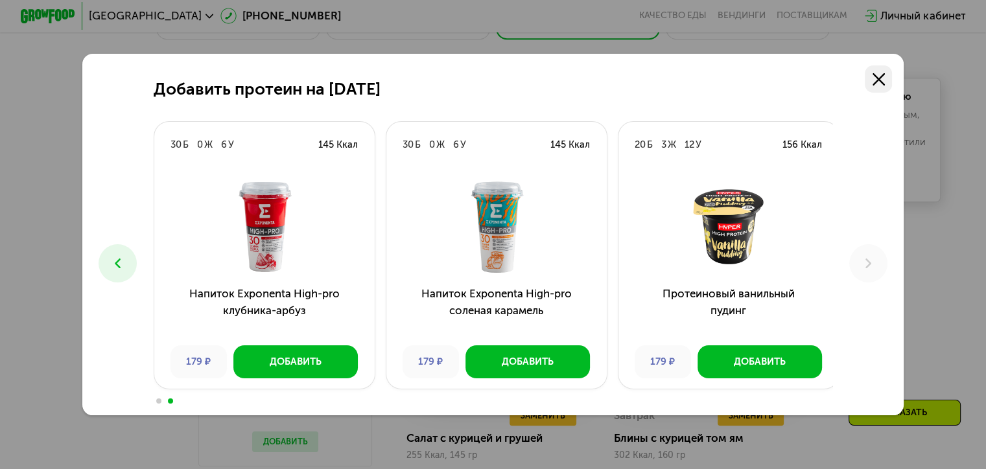
click at [880, 78] on icon at bounding box center [879, 79] width 12 height 12
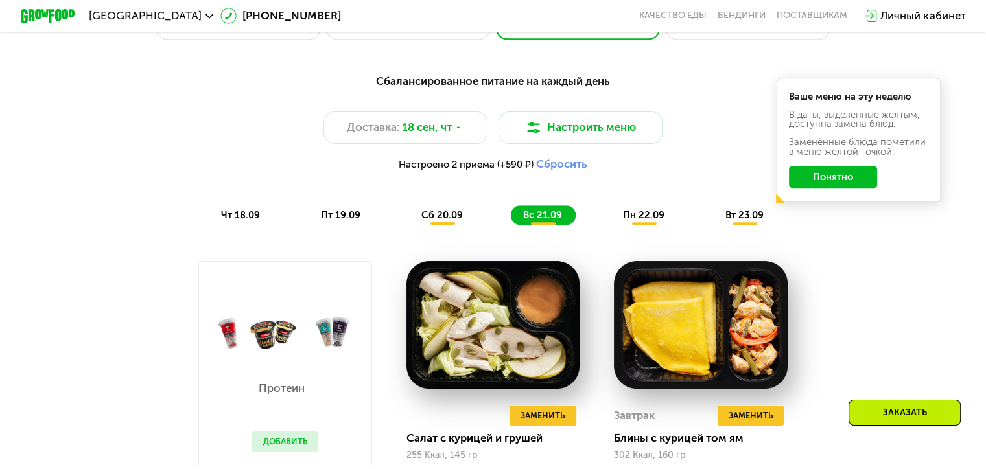
click at [642, 221] on span "пн 22.09" at bounding box center [643, 215] width 41 height 12
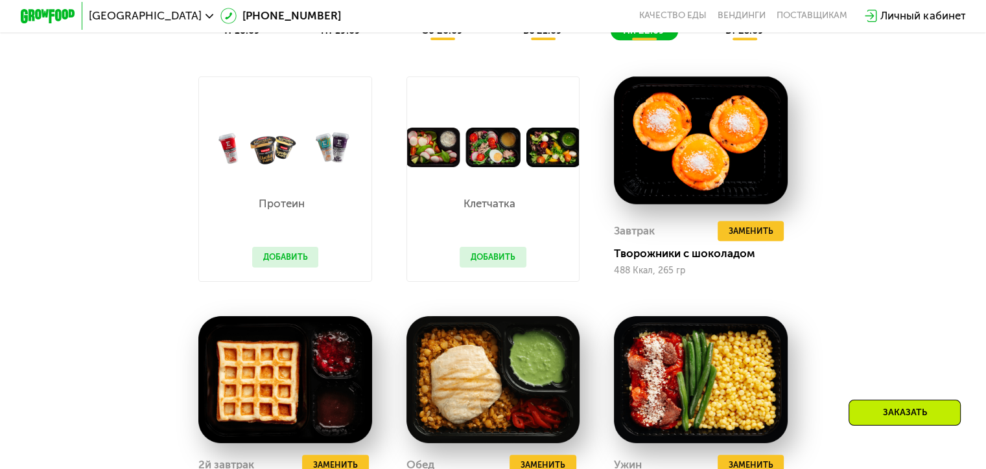
scroll to position [1167, 0]
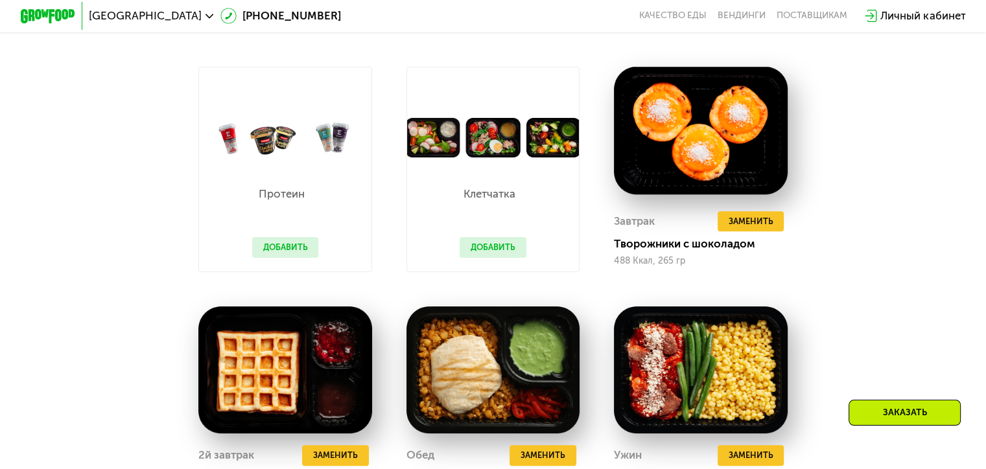
click at [500, 251] on button "Добавить" at bounding box center [493, 247] width 67 height 21
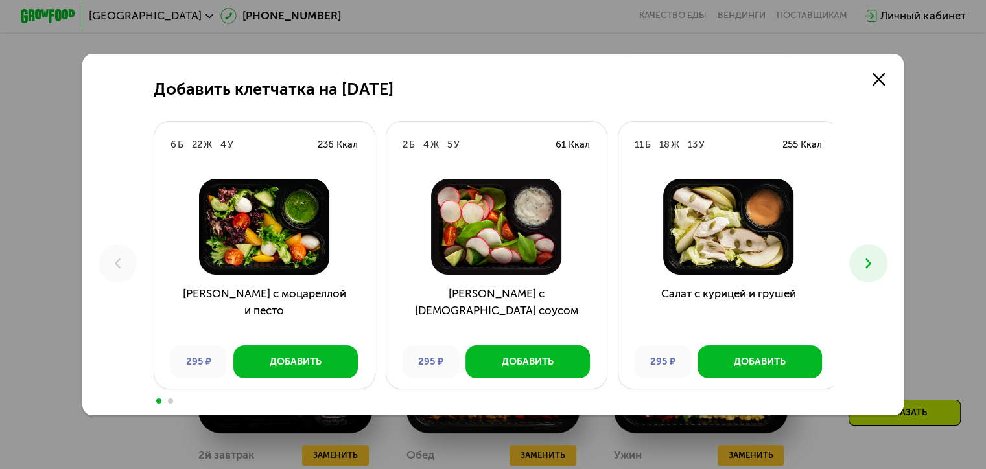
click at [882, 264] on button at bounding box center [868, 263] width 38 height 38
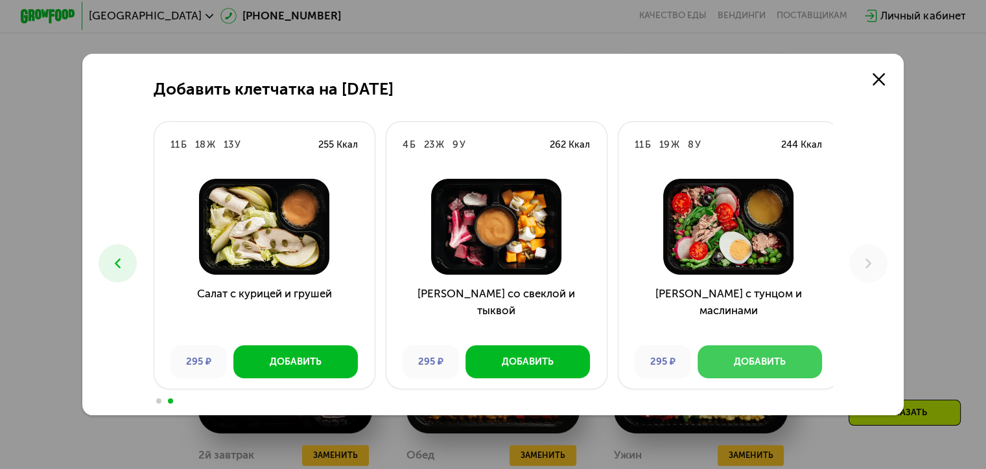
click at [757, 366] on div "Добавить" at bounding box center [760, 362] width 52 height 14
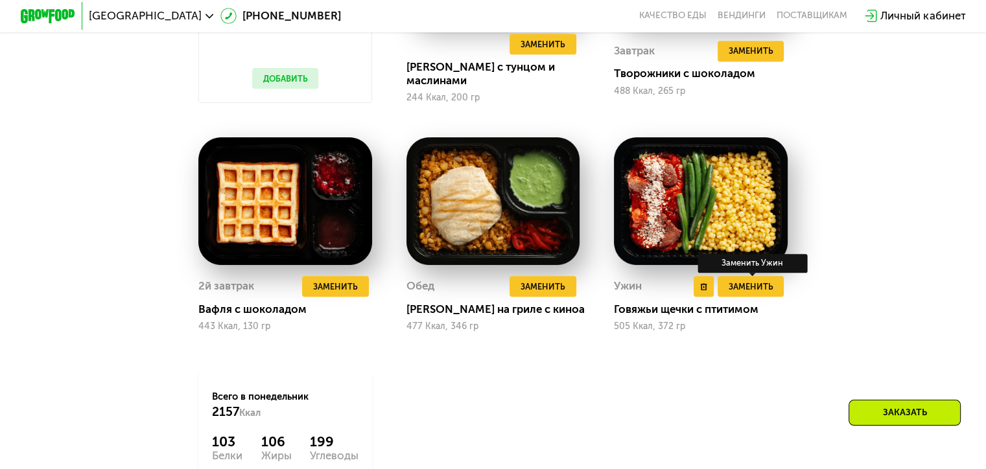
scroll to position [1361, 0]
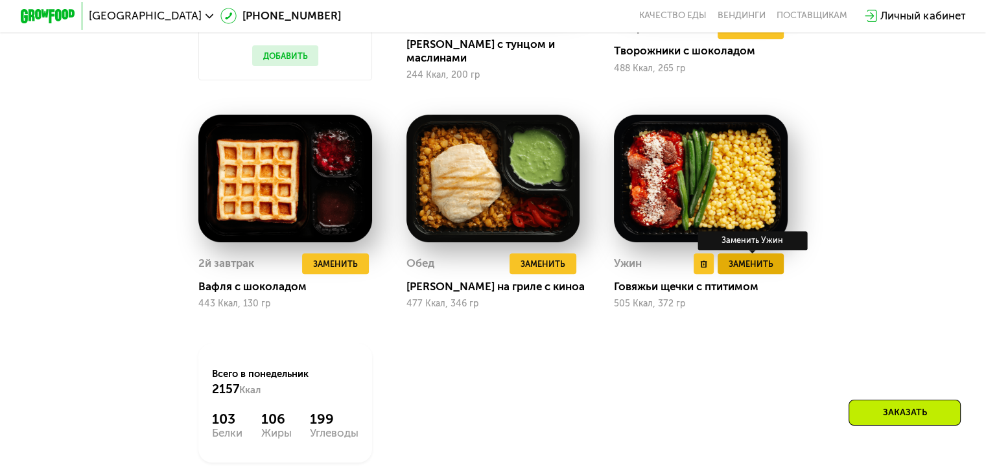
click at [768, 274] on button "Заменить" at bounding box center [751, 263] width 67 height 21
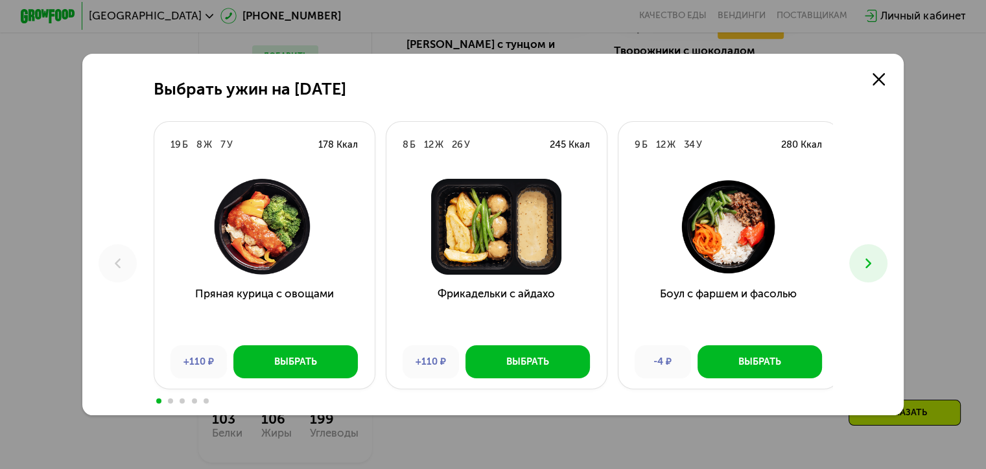
click at [865, 263] on icon at bounding box center [868, 263] width 16 height 16
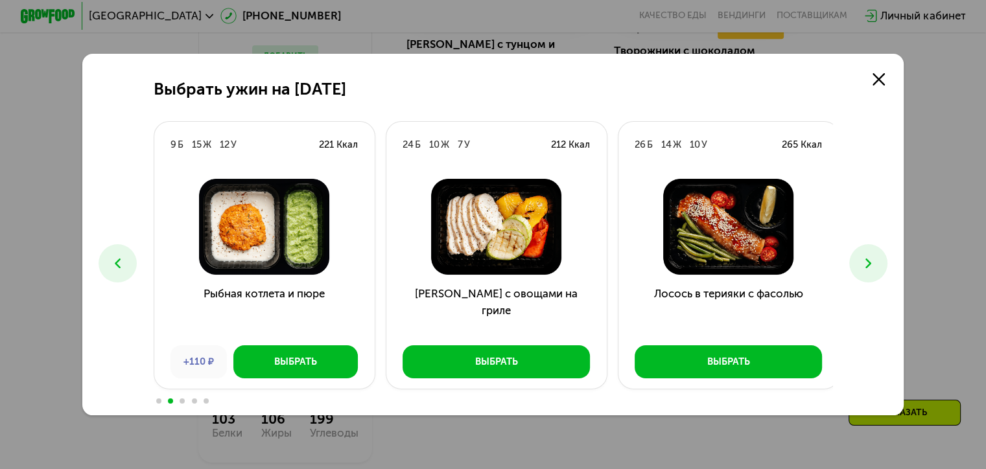
click at [865, 263] on icon at bounding box center [868, 263] width 16 height 16
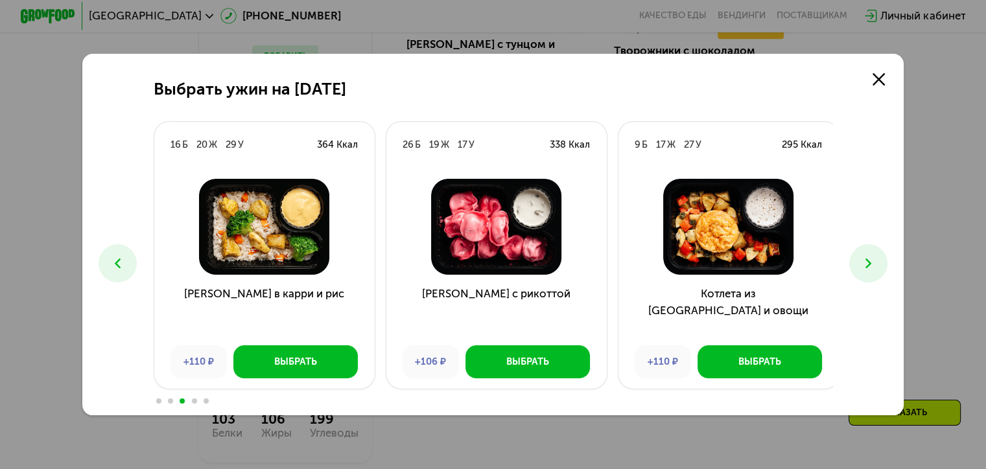
click at [865, 263] on icon at bounding box center [868, 263] width 16 height 16
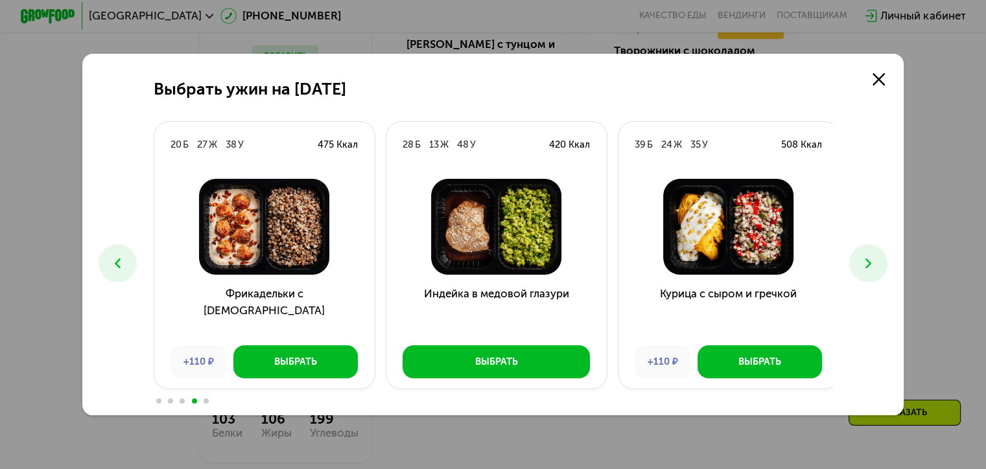
click at [865, 263] on icon at bounding box center [868, 263] width 16 height 16
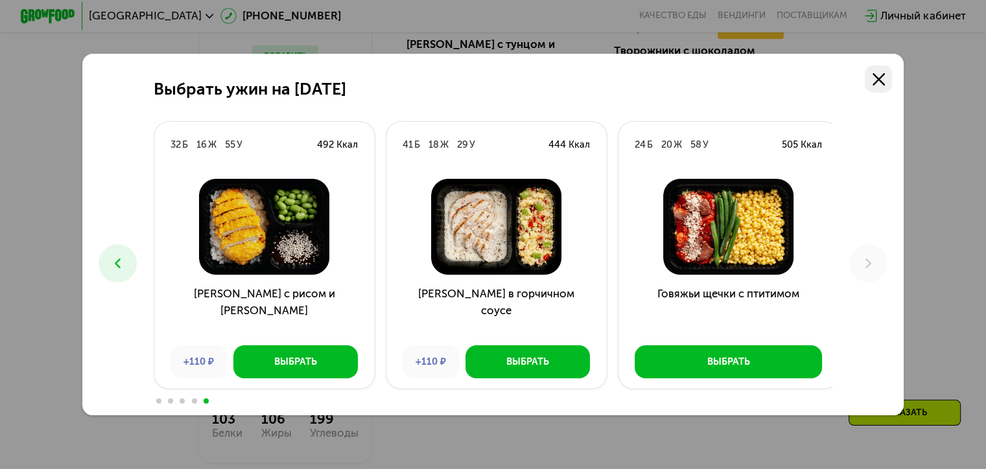
click at [892, 77] on link at bounding box center [878, 78] width 27 height 27
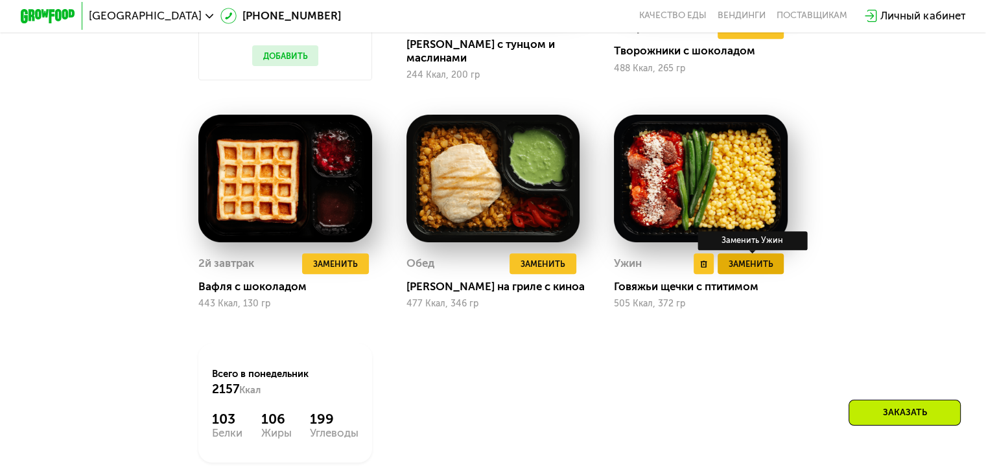
click at [760, 271] on span "Заменить" at bounding box center [750, 264] width 45 height 14
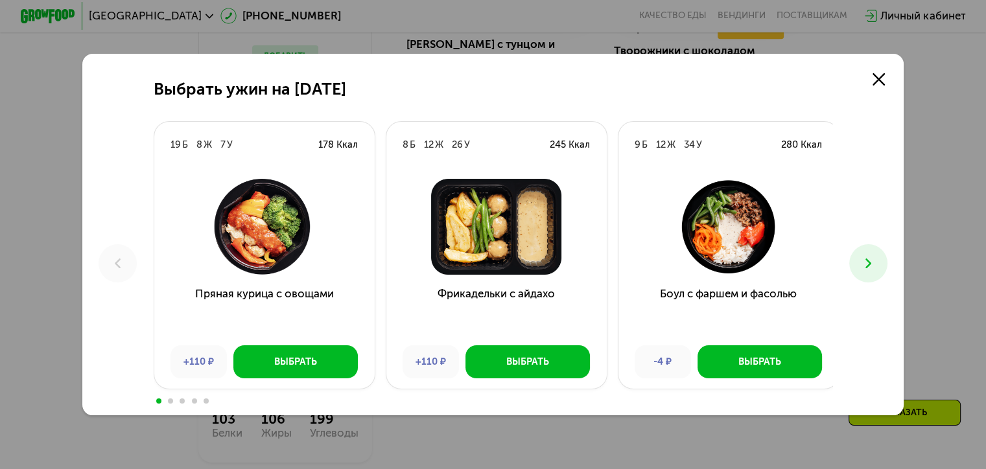
click at [881, 261] on button at bounding box center [868, 263] width 38 height 38
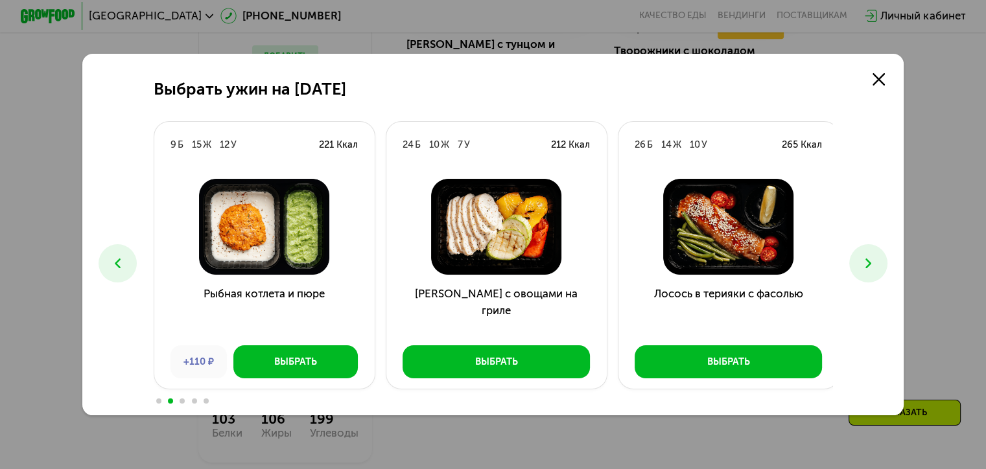
click at [881, 261] on button at bounding box center [868, 263] width 38 height 38
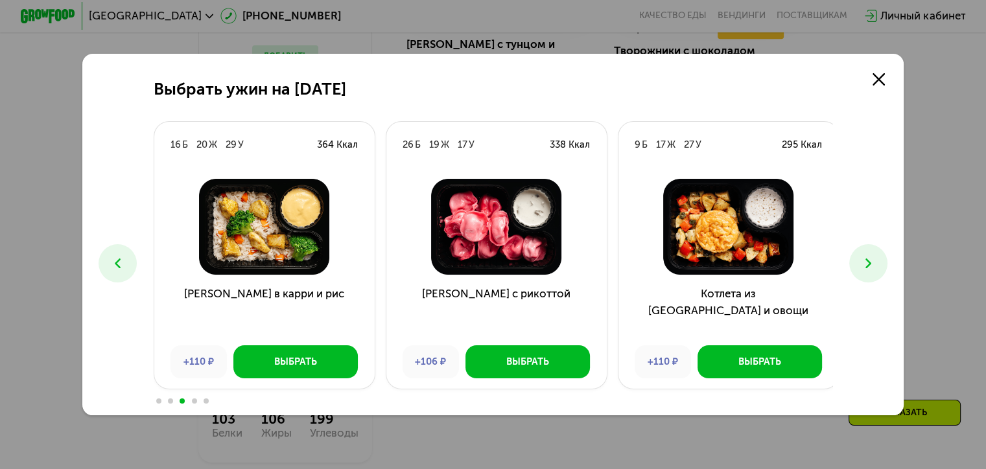
click at [880, 262] on button at bounding box center [868, 263] width 38 height 38
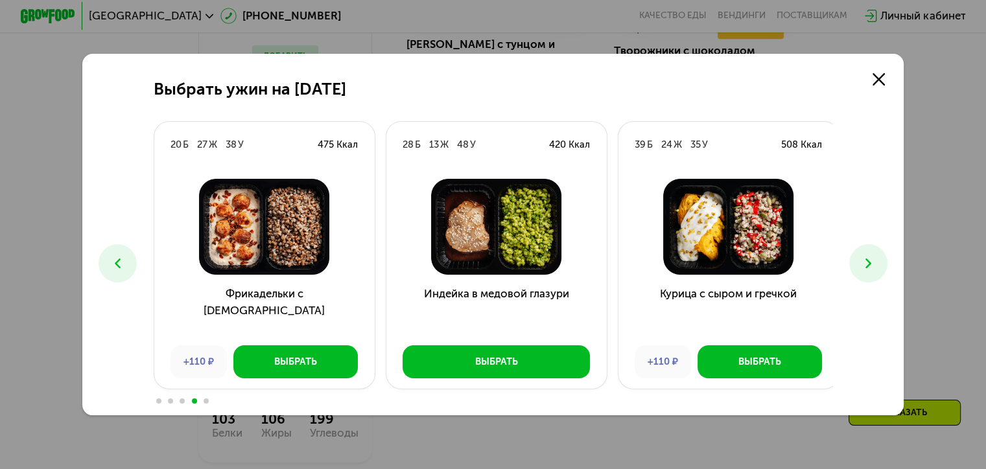
click at [880, 260] on button at bounding box center [868, 263] width 38 height 38
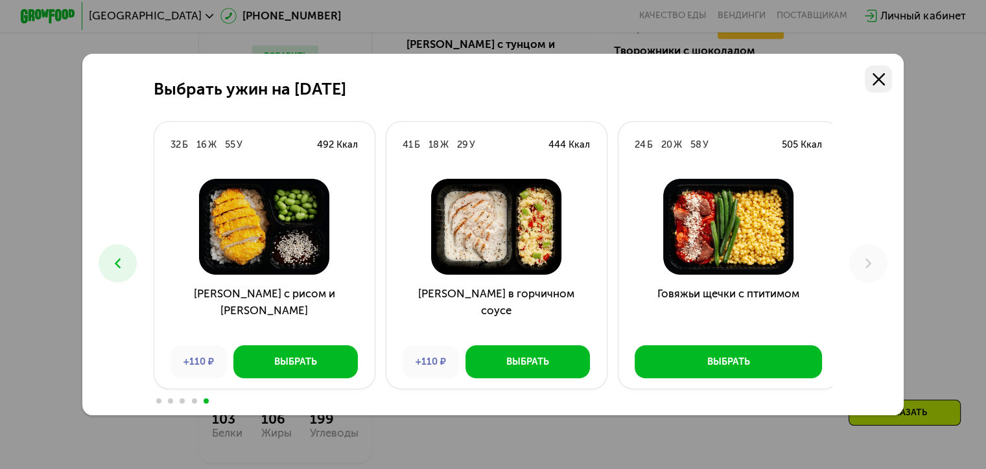
click at [889, 78] on link at bounding box center [878, 78] width 27 height 27
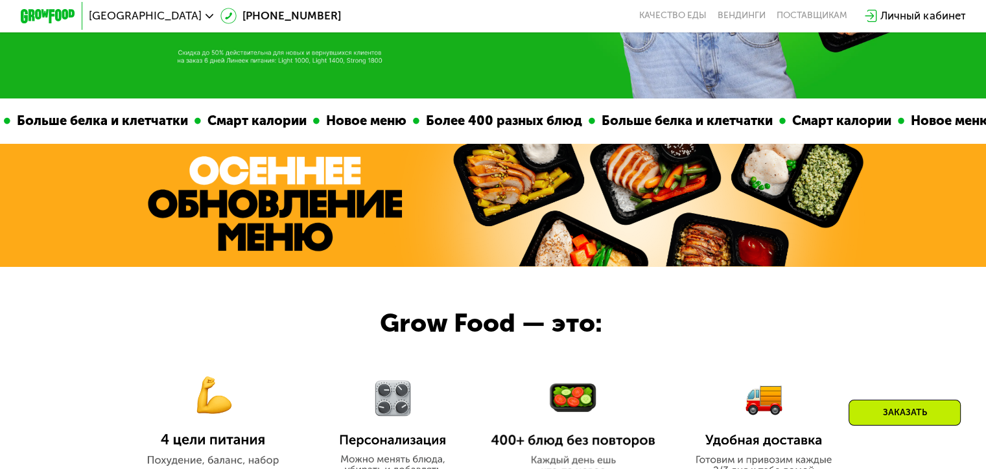
scroll to position [194, 0]
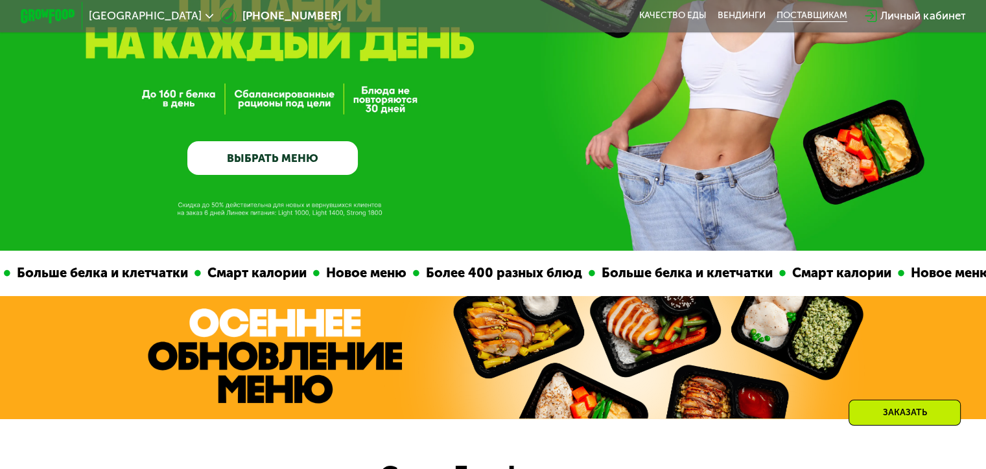
click at [810, 16] on div "поставщикам" at bounding box center [812, 15] width 71 height 11
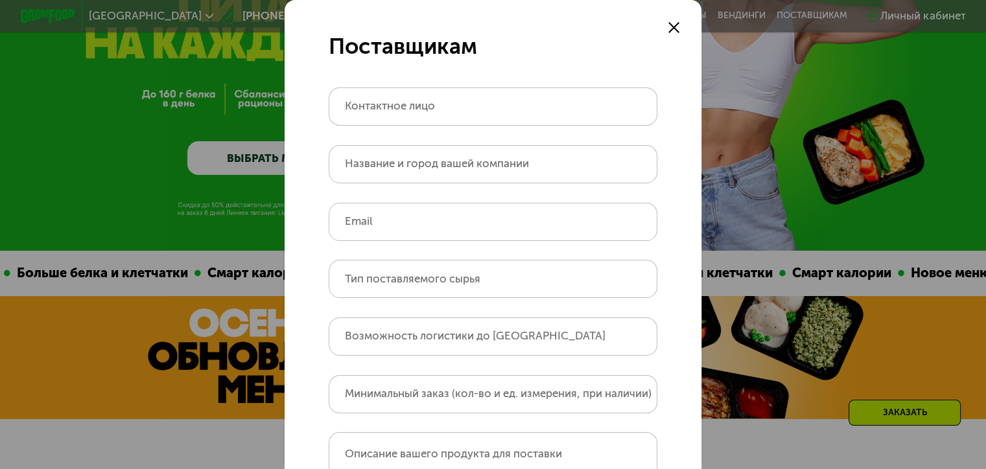
click at [666, 33] on div at bounding box center [674, 27] width 16 height 16
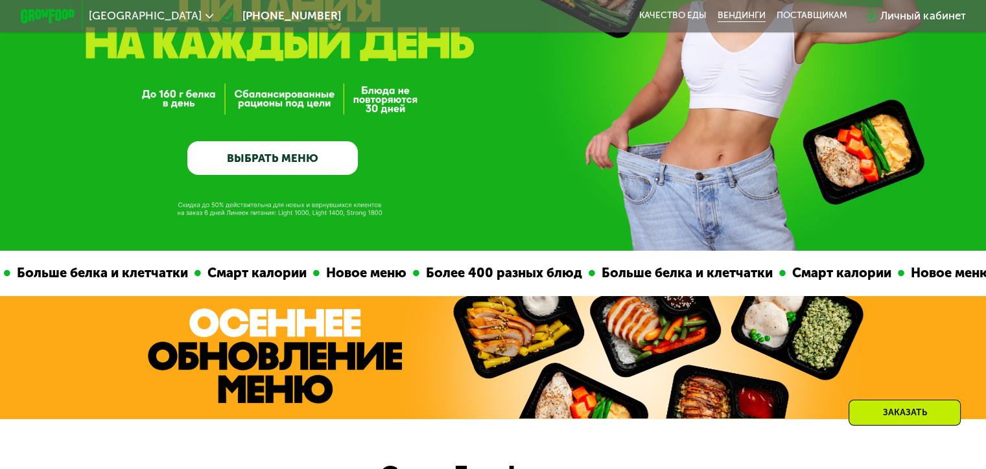
click at [748, 16] on link "Вендинги" at bounding box center [742, 15] width 48 height 11
